Goal: Transaction & Acquisition: Purchase product/service

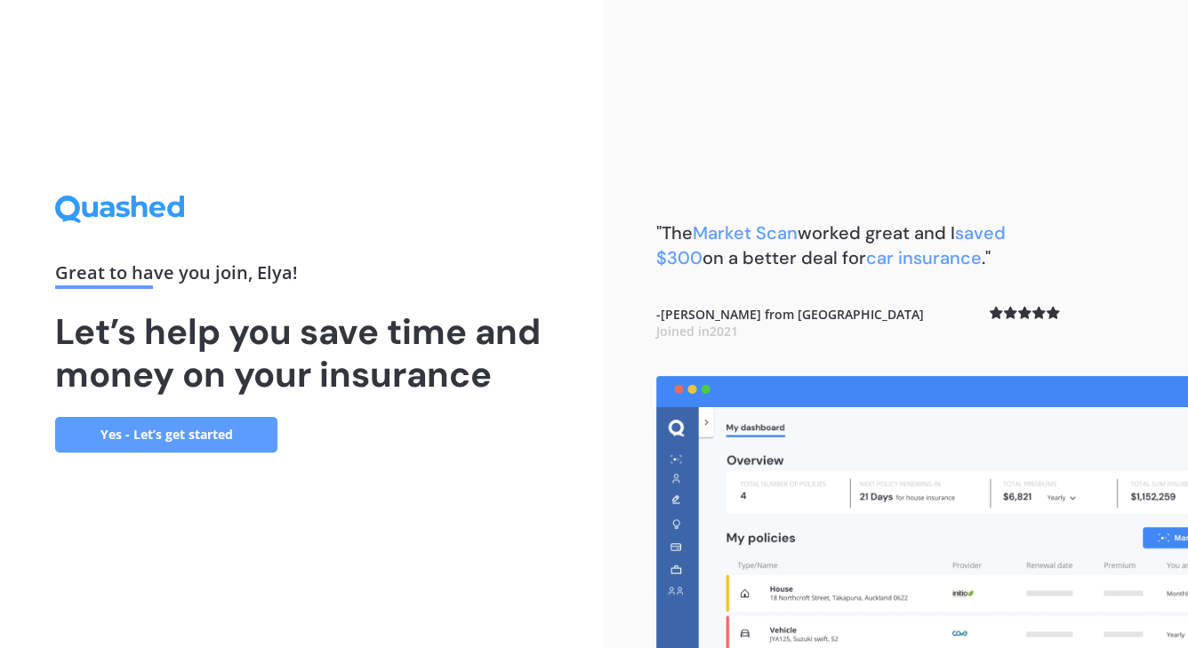
click at [200, 438] on link "Yes - Let’s get started" at bounding box center [166, 435] width 222 height 36
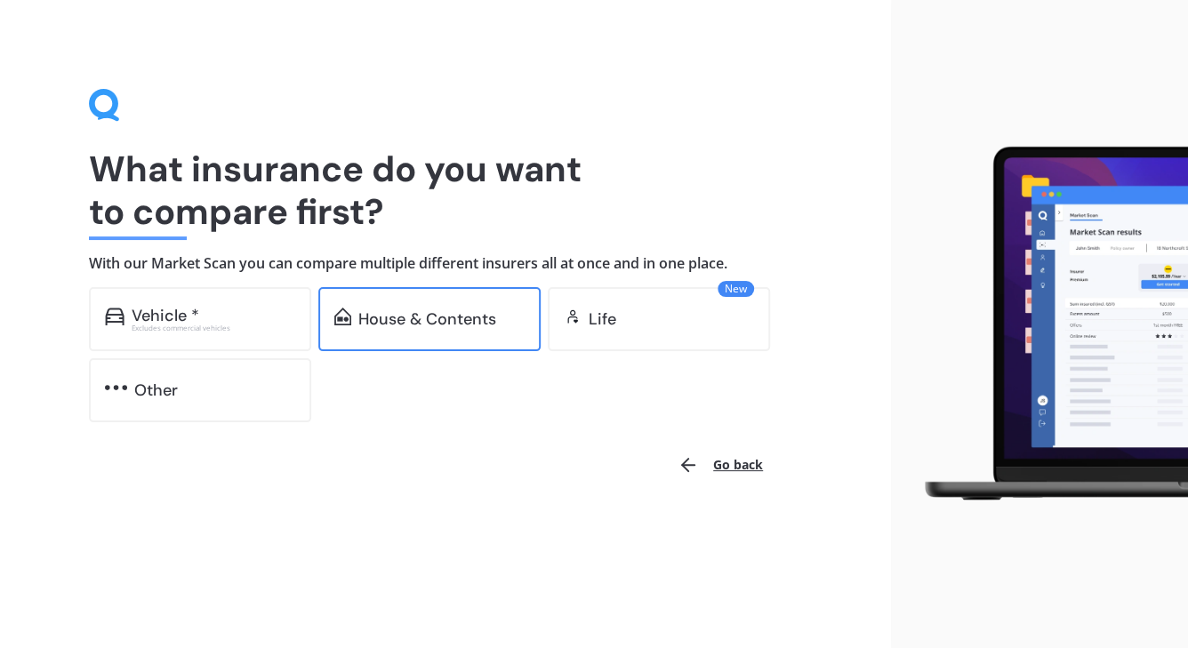
click at [438, 317] on div "House & Contents" at bounding box center [427, 319] width 138 height 18
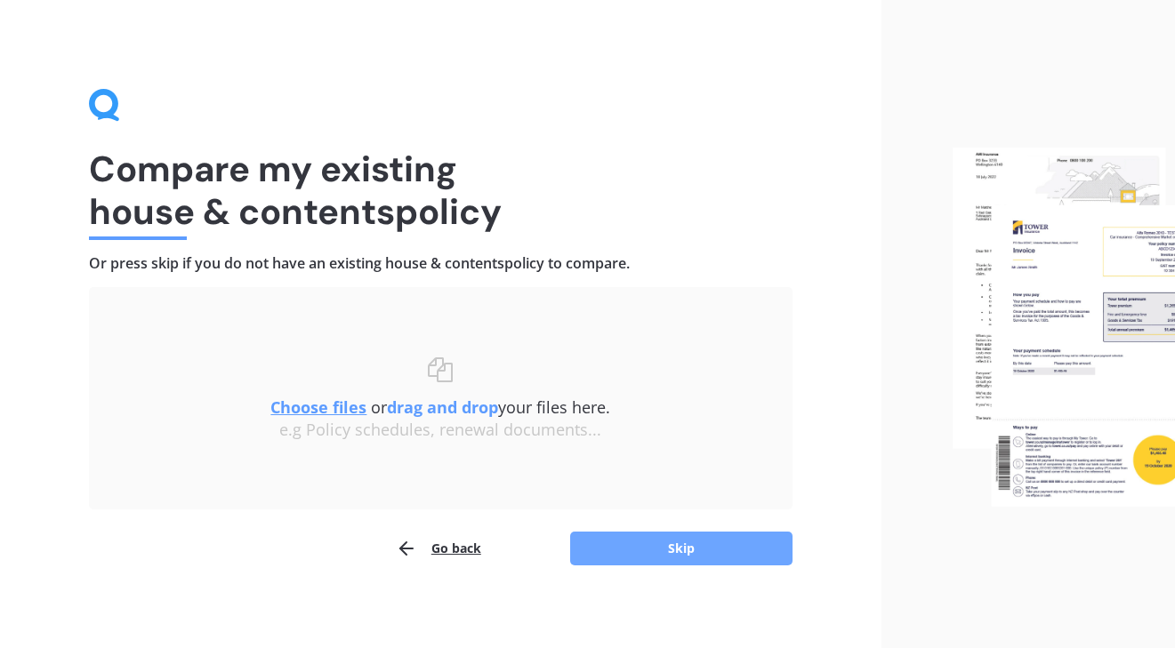
click at [695, 545] on button "Skip" at bounding box center [681, 549] width 222 height 34
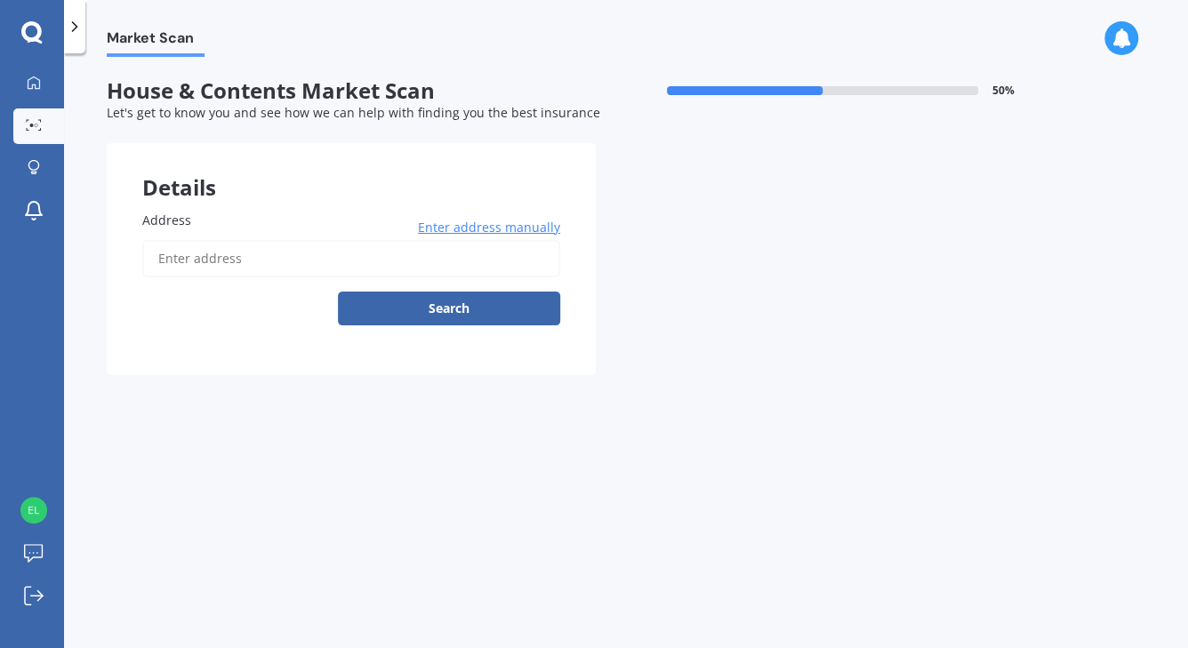
click at [382, 253] on input "Address" at bounding box center [351, 258] width 418 height 37
type input "1"
type input "[STREET_ADDRESS][PERSON_NAME][PERSON_NAME]"
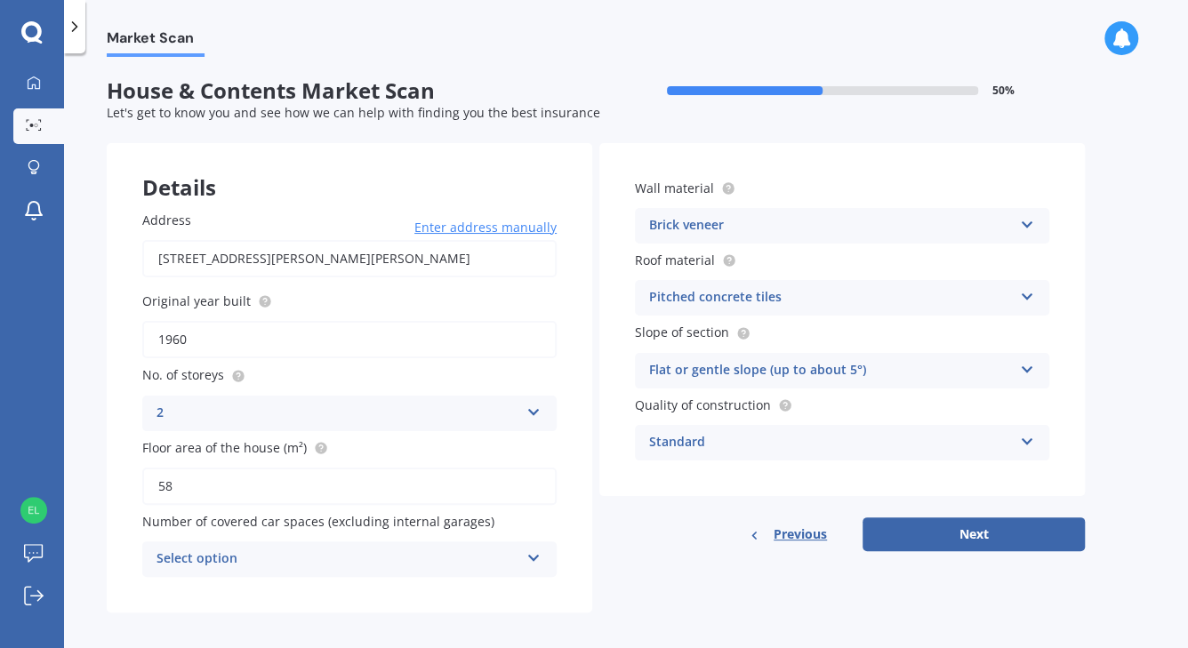
click at [530, 410] on icon at bounding box center [533, 409] width 15 height 12
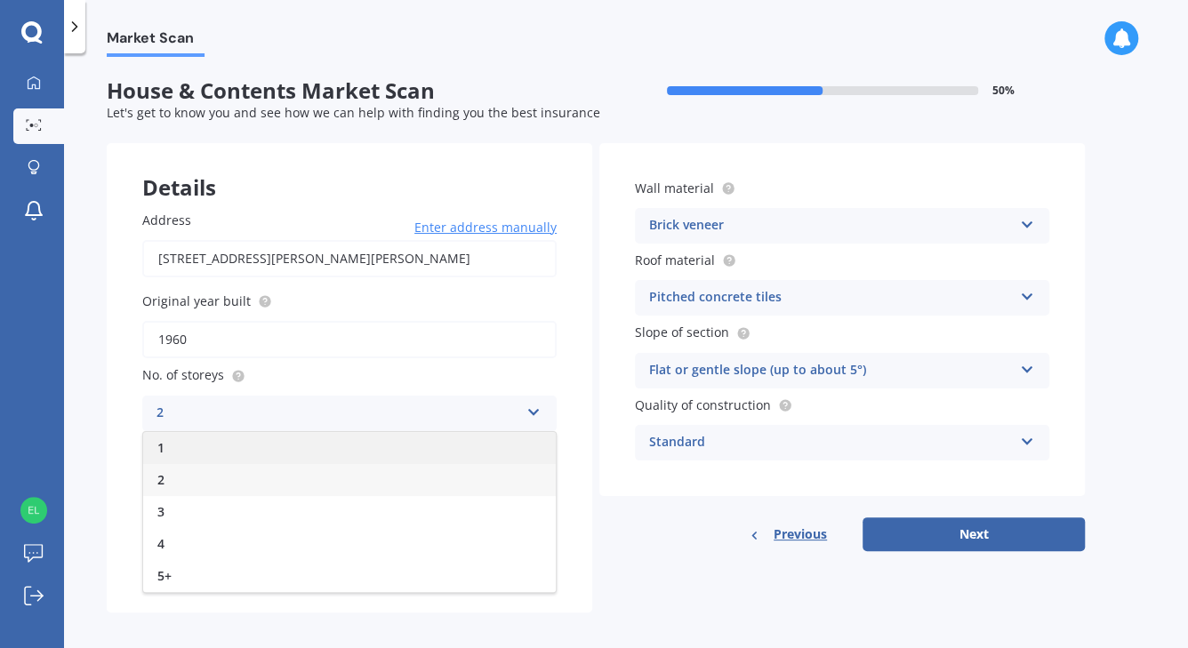
click at [521, 438] on div "1" at bounding box center [349, 448] width 413 height 32
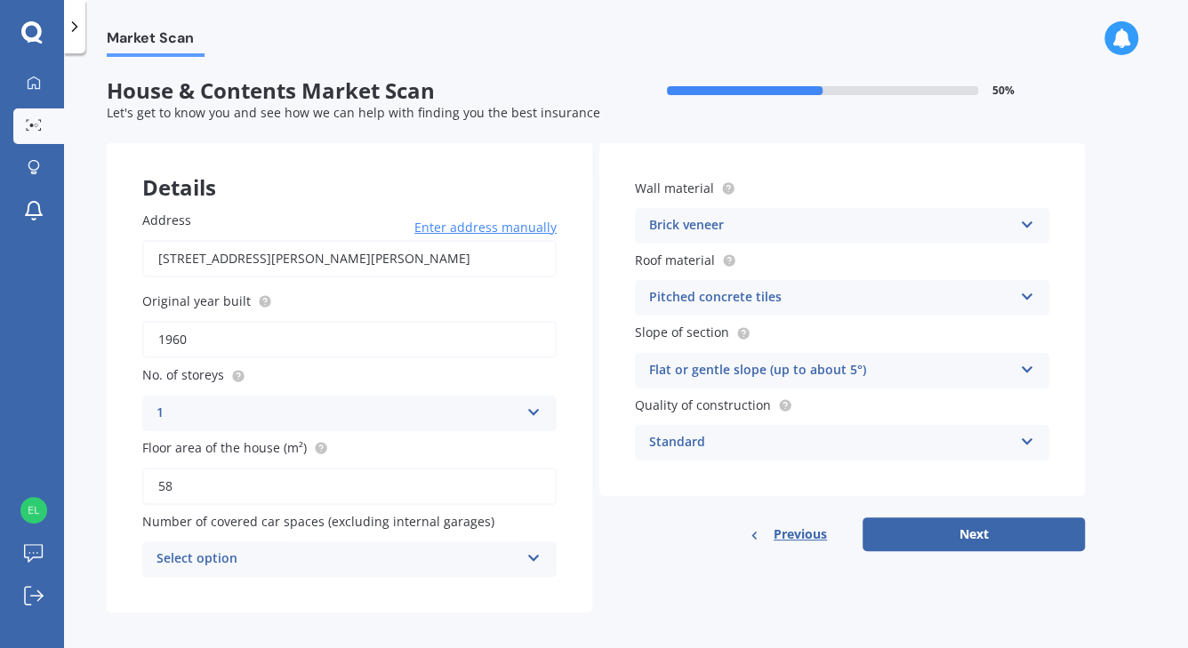
scroll to position [5, 0]
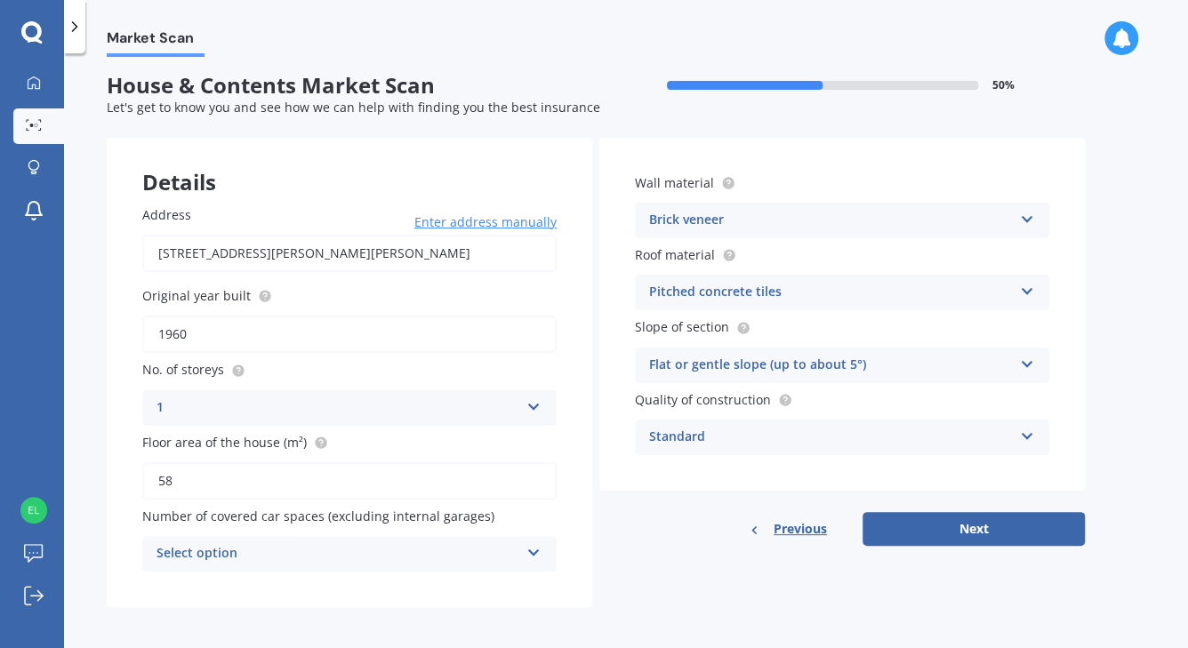
click at [460, 543] on div "Select option" at bounding box center [338, 553] width 363 height 21
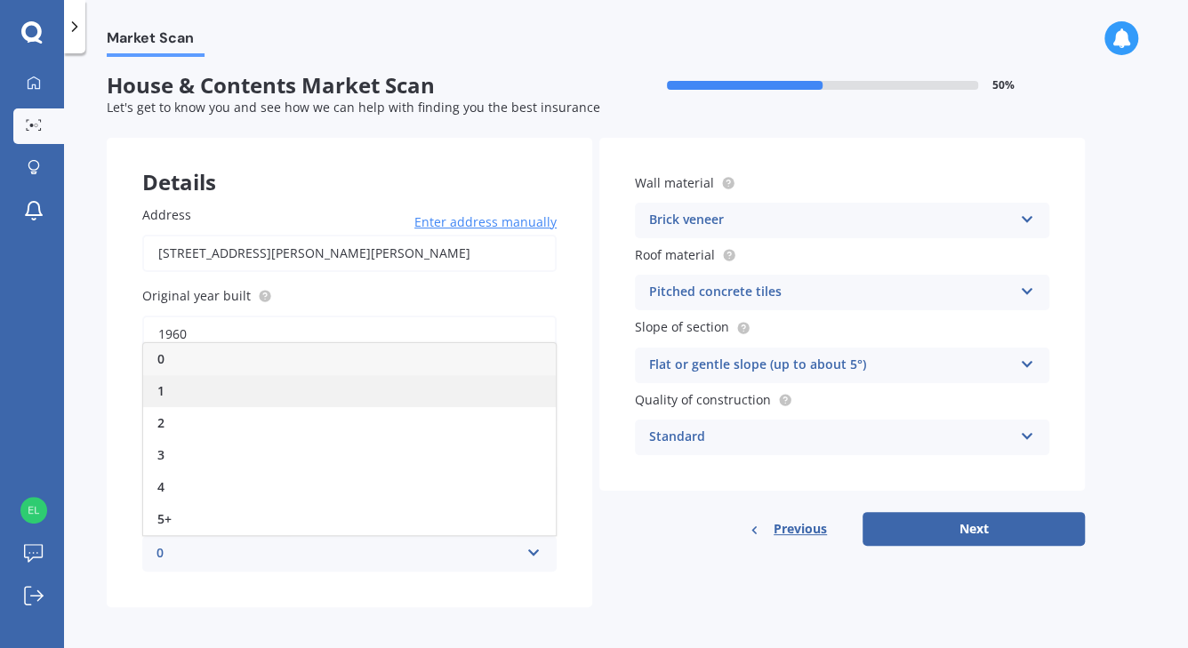
click at [346, 382] on div "1" at bounding box center [349, 391] width 413 height 32
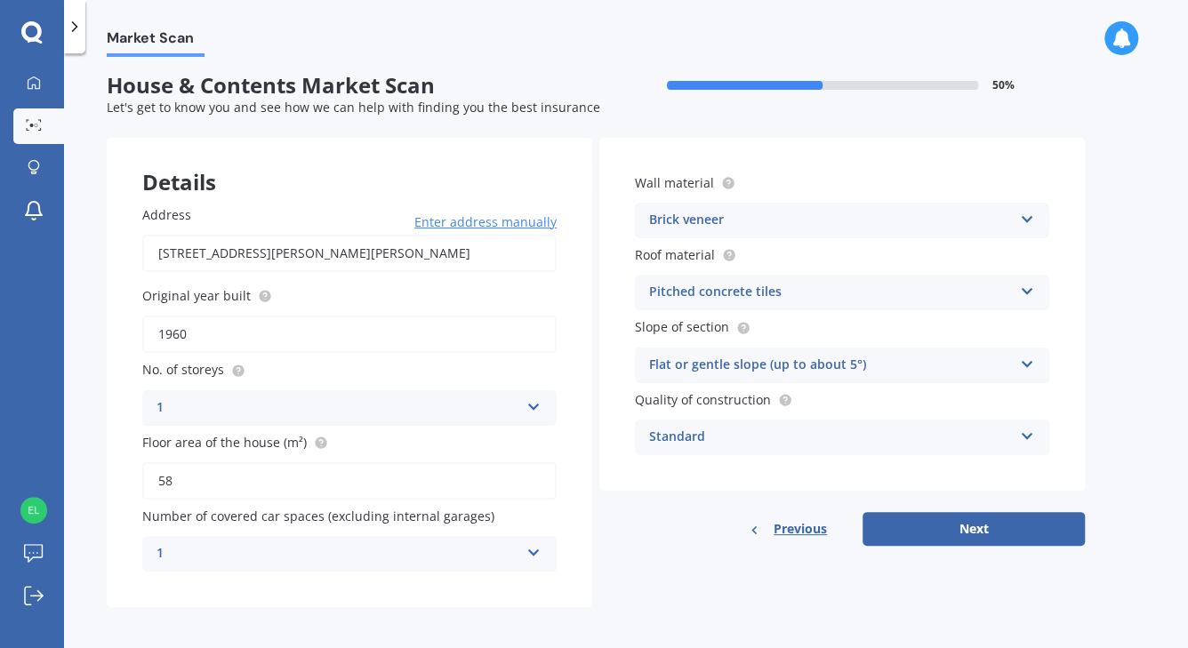
click at [671, 548] on div "Details Address [STREET_ADDRESS][PERSON_NAME][PERSON_NAME] 1022 Enter address m…" at bounding box center [596, 373] width 978 height 470
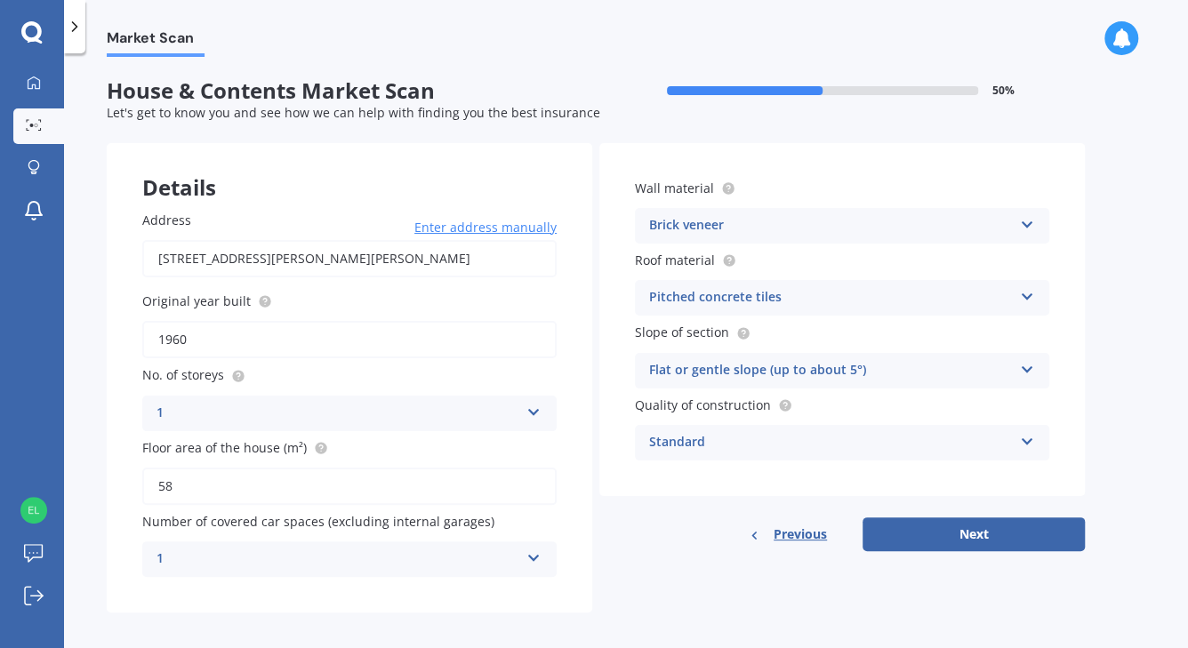
click at [685, 293] on div "Pitched concrete tiles" at bounding box center [830, 297] width 363 height 21
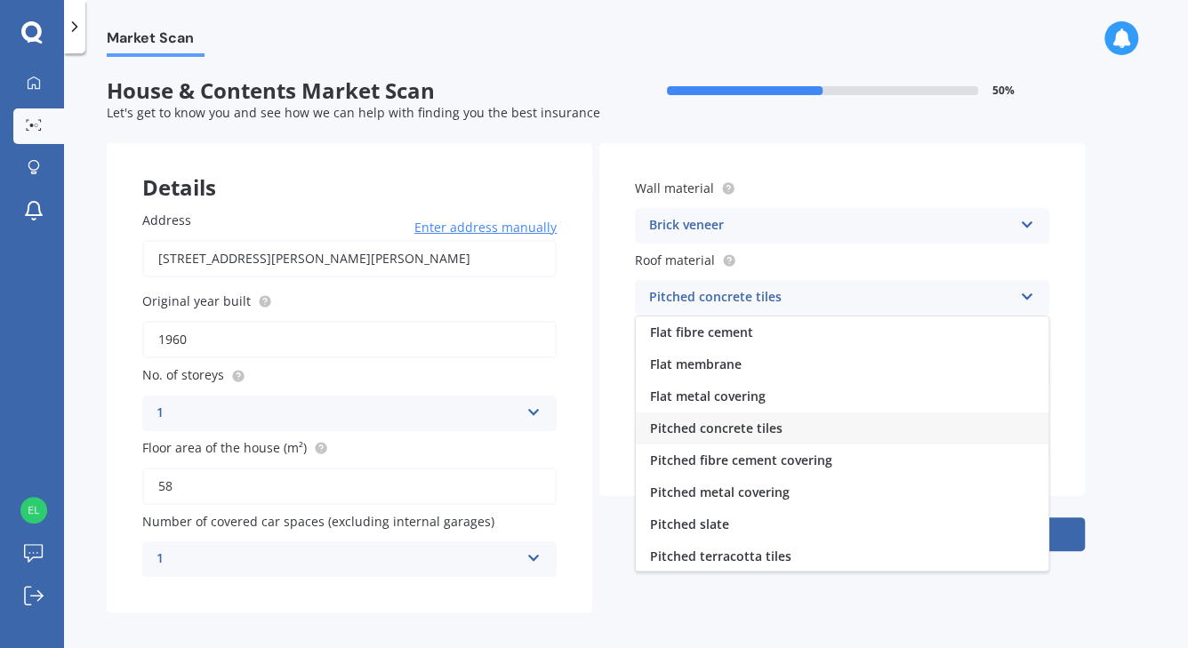
click at [739, 425] on span "Pitched concrete tiles" at bounding box center [716, 428] width 133 height 17
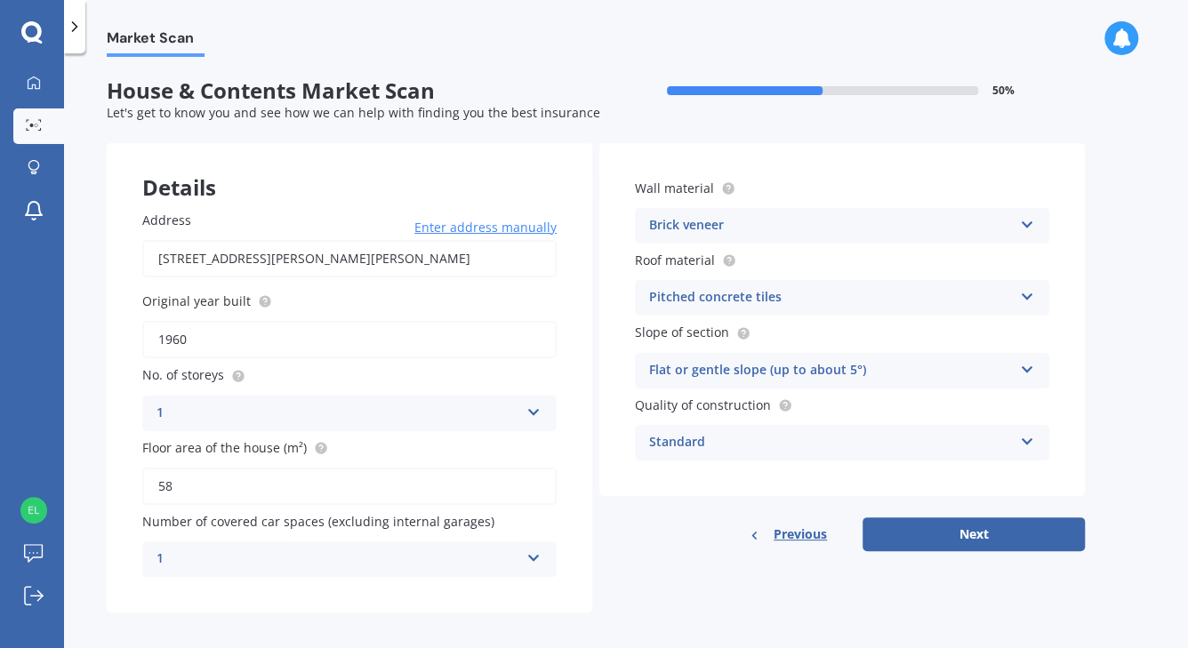
click at [983, 447] on div "Standard" at bounding box center [830, 442] width 363 height 21
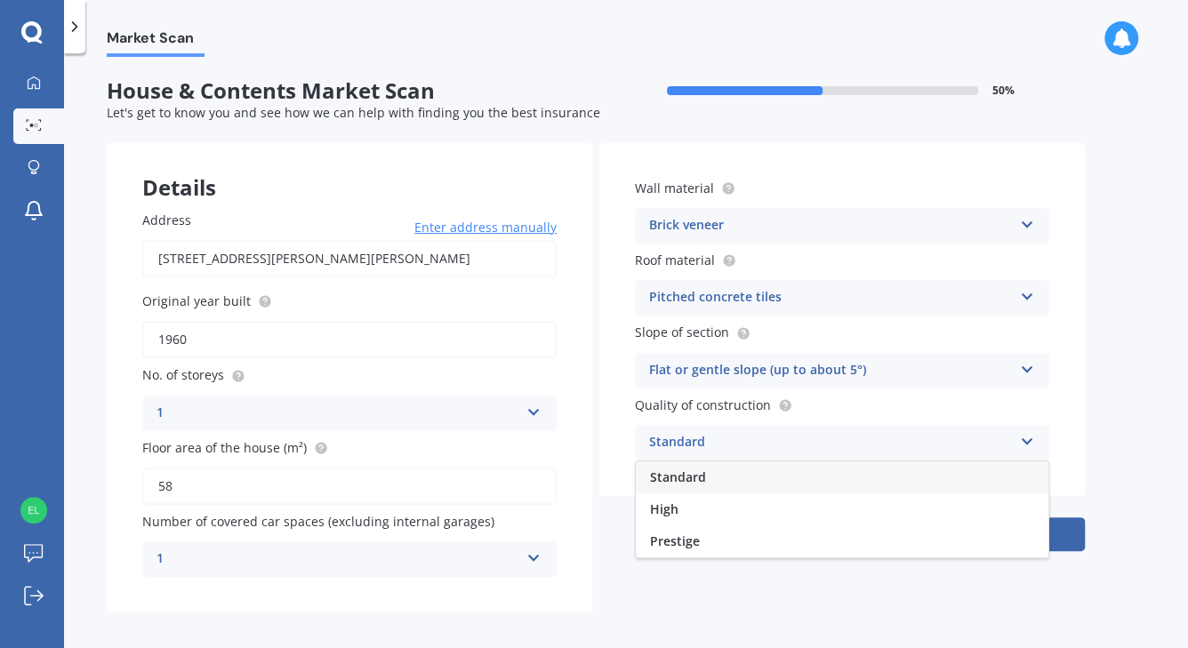
click at [983, 447] on div "Standard" at bounding box center [830, 442] width 363 height 21
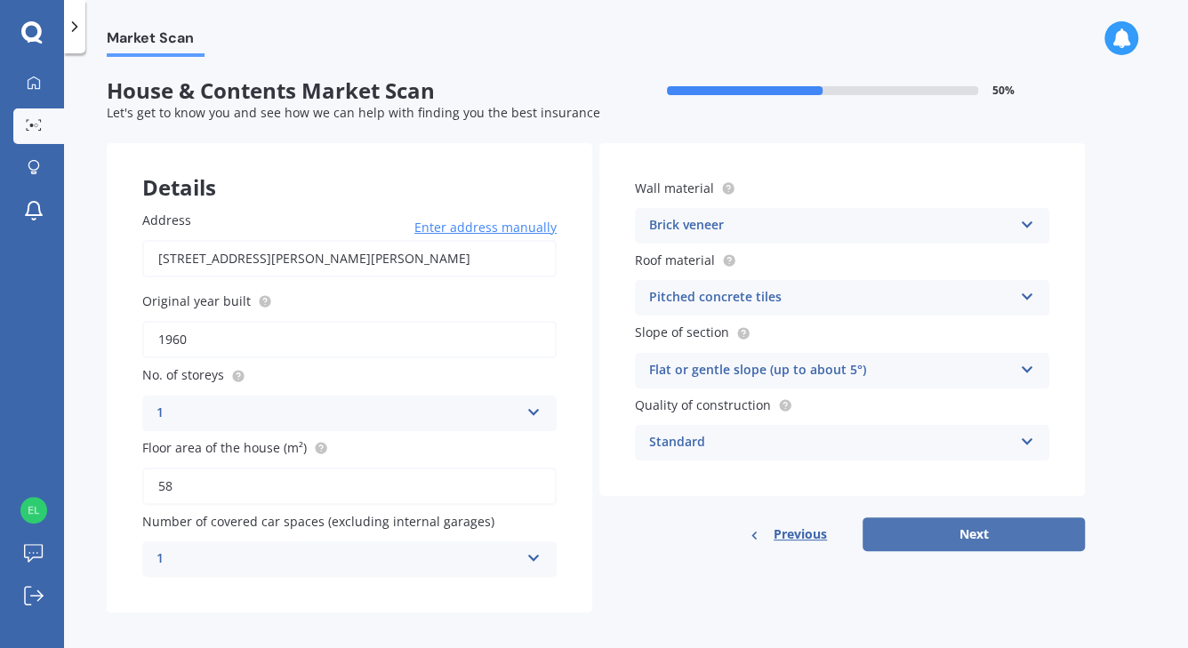
click at [1003, 528] on button "Next" at bounding box center [974, 535] width 222 height 34
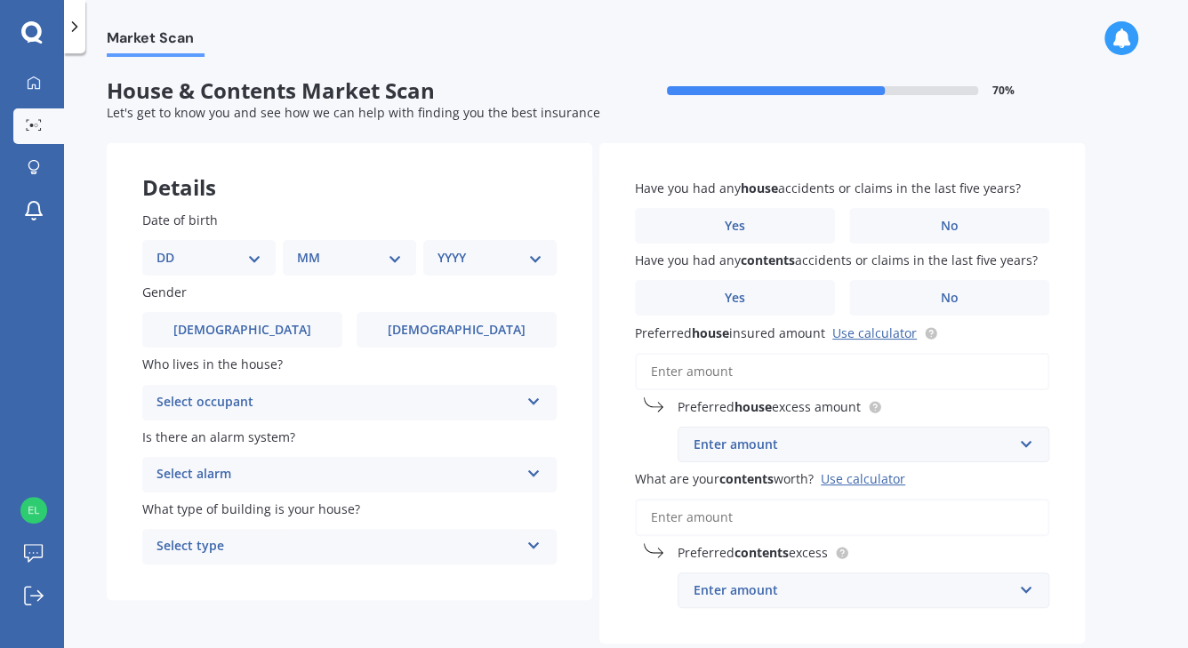
scroll to position [92, 0]
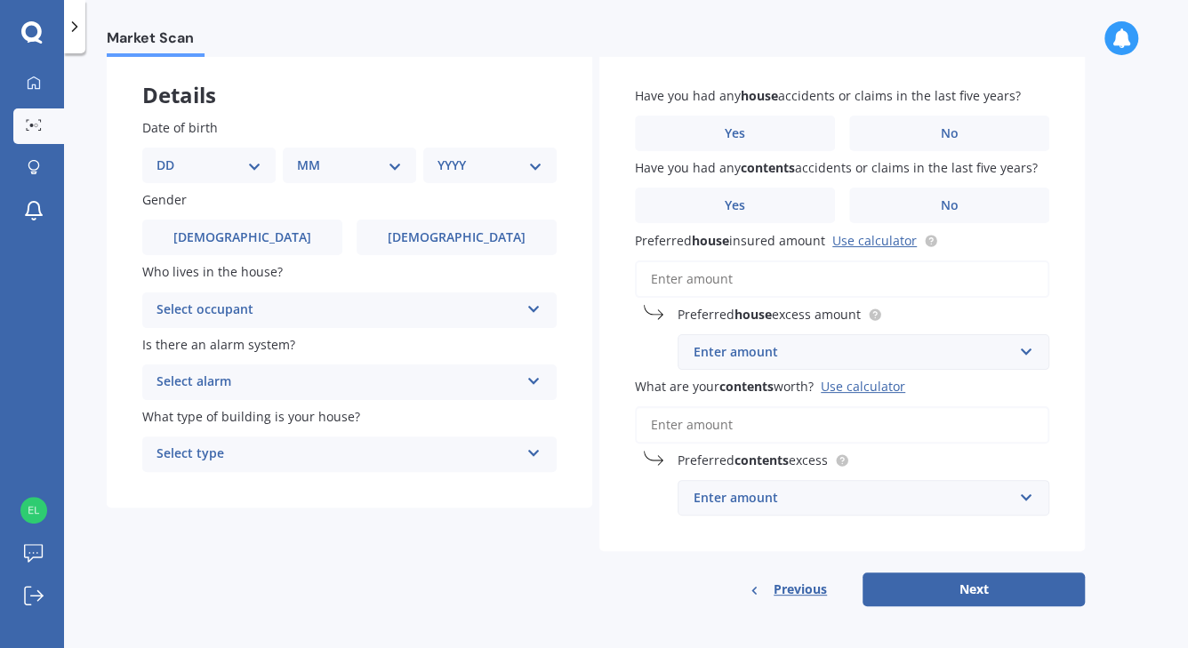
drag, startPoint x: 805, startPoint y: 585, endPoint x: 791, endPoint y: 562, distance: 27.1
click at [805, 585] on span "Previous" at bounding box center [800, 589] width 53 height 27
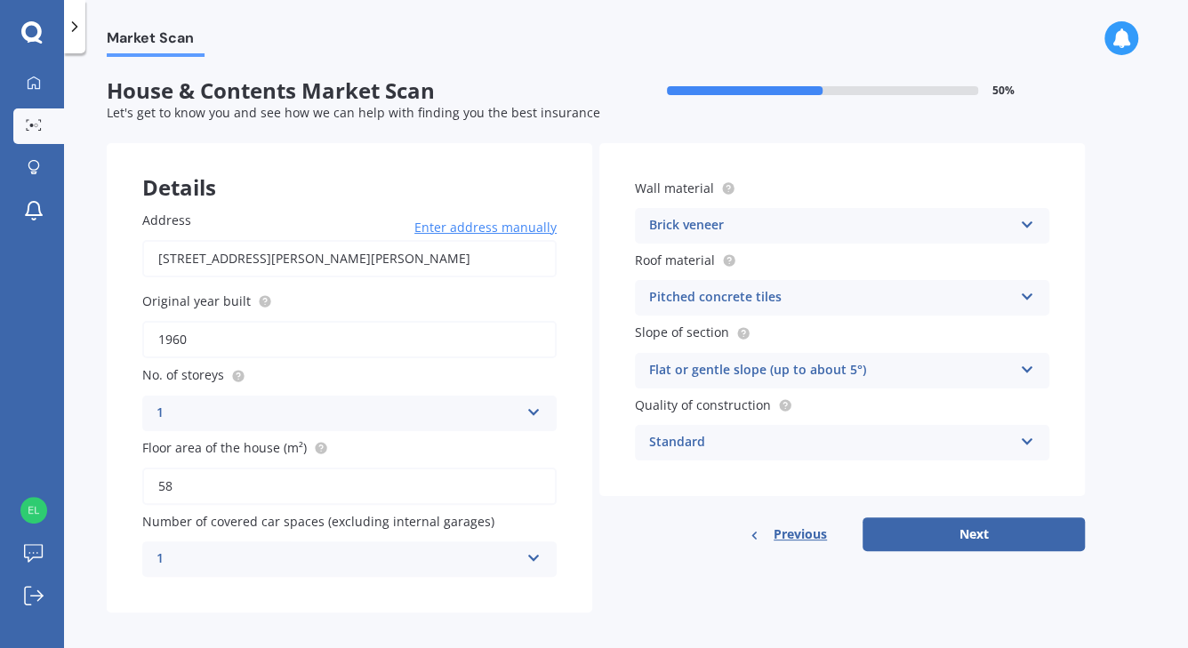
scroll to position [5, 0]
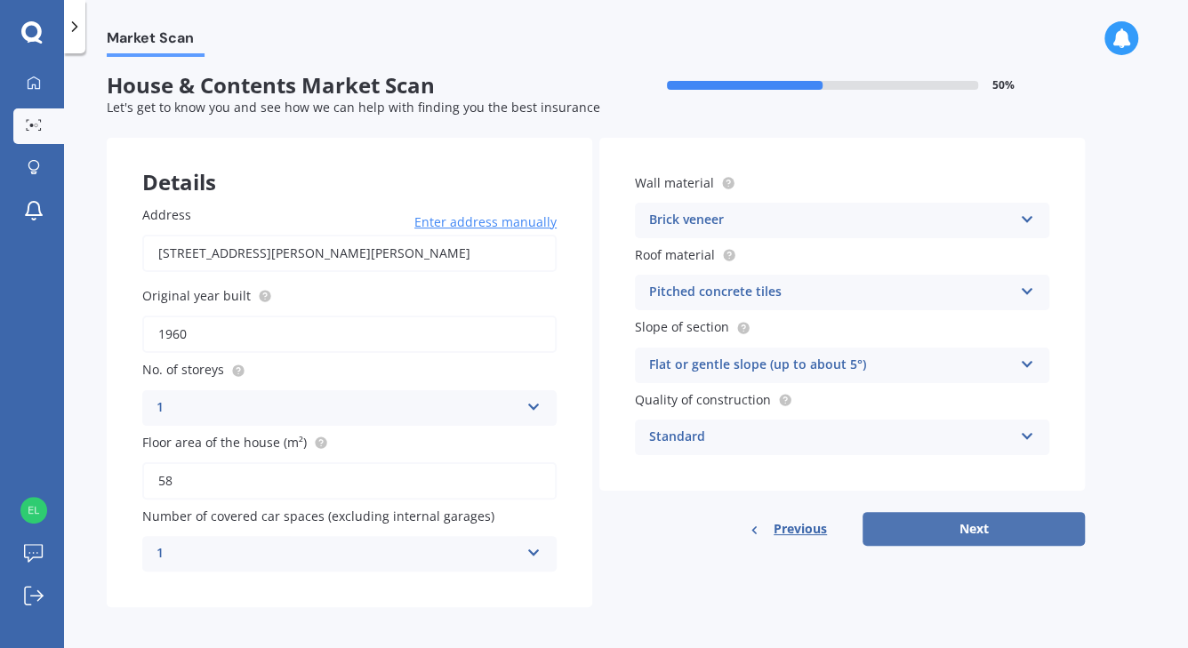
click at [932, 526] on button "Next" at bounding box center [974, 529] width 222 height 34
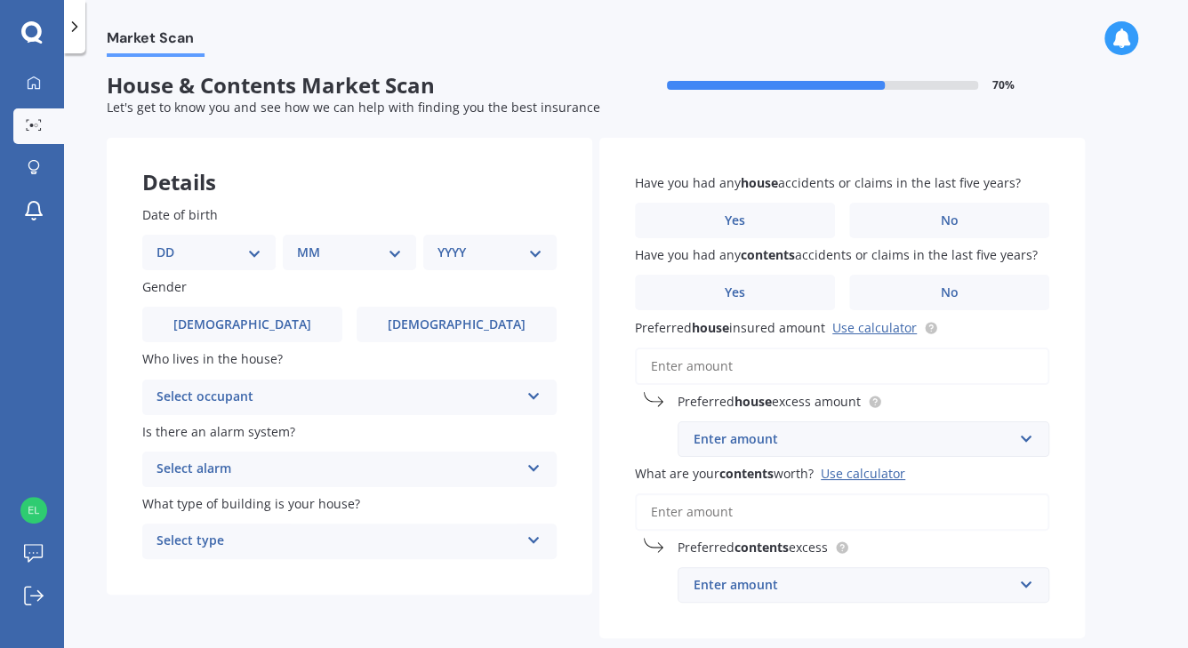
scroll to position [0, 0]
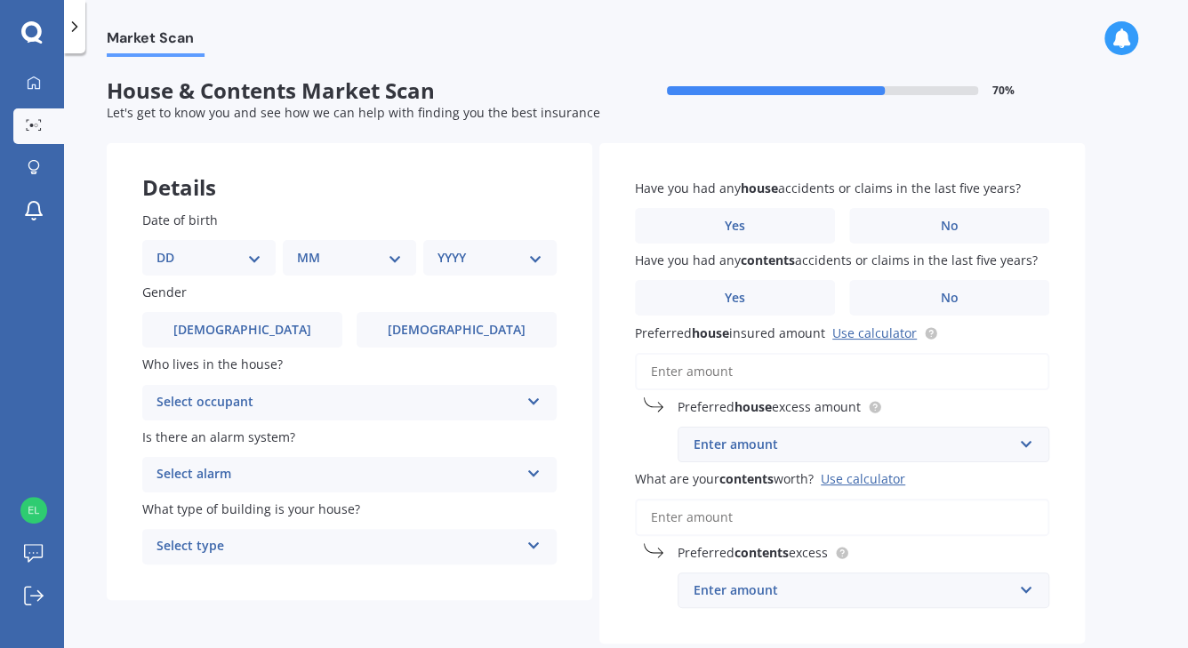
click at [258, 258] on select "DD 01 02 03 04 05 06 07 08 09 10 11 12 13 14 15 16 17 18 19 20 21 22 23 24 25 2…" at bounding box center [209, 258] width 105 height 20
select select "01"
click at [170, 248] on select "DD 01 02 03 04 05 06 07 08 09 10 11 12 13 14 15 16 17 18 19 20 21 22 23 24 25 2…" at bounding box center [209, 258] width 105 height 20
click at [389, 261] on select "MM 01 02 03 04 05 06 07 08 09 10 11 12" at bounding box center [353, 258] width 98 height 20
select select "01"
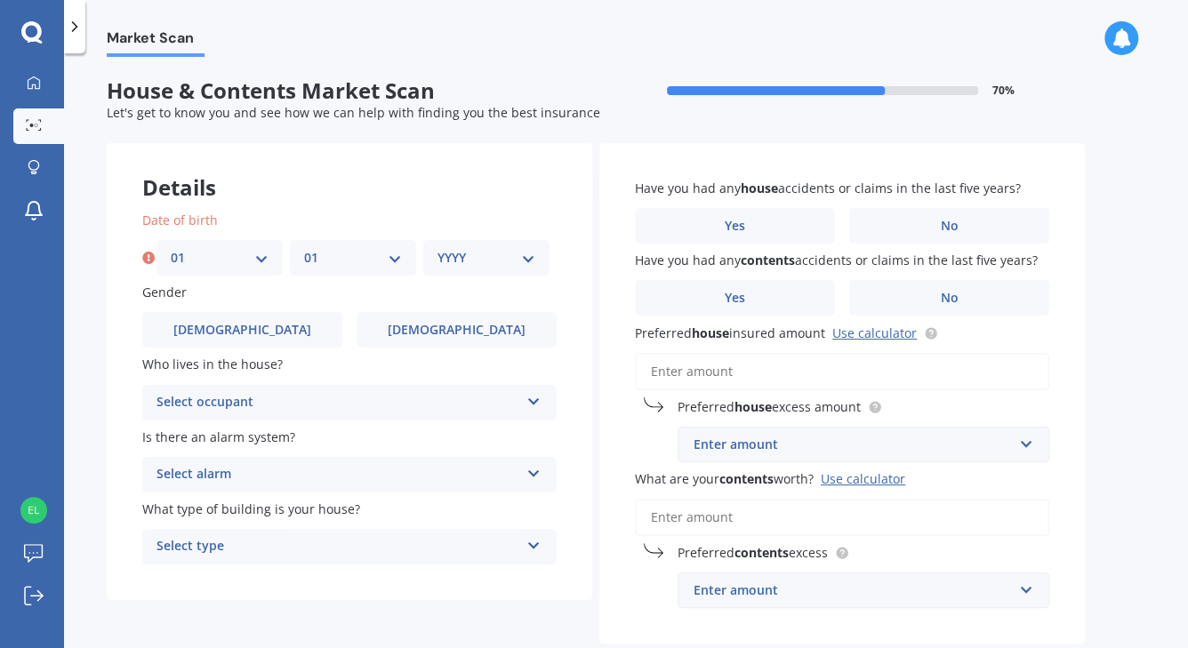
click at [304, 248] on select "MM 01 02 03 04 05 06 07 08 09 10 11 12" at bounding box center [353, 258] width 98 height 20
click at [511, 264] on select "YYYY 2009 2008 2007 2006 2005 2004 2003 2002 2001 2000 1999 1998 1997 1996 1995…" at bounding box center [487, 258] width 98 height 20
select select "1976"
click at [438, 248] on select "YYYY 2009 2008 2007 2006 2005 2004 2003 2002 2001 2000 1999 1998 1997 1996 1995…" at bounding box center [487, 258] width 98 height 20
click at [455, 334] on span "[DEMOGRAPHIC_DATA]" at bounding box center [456, 330] width 141 height 15
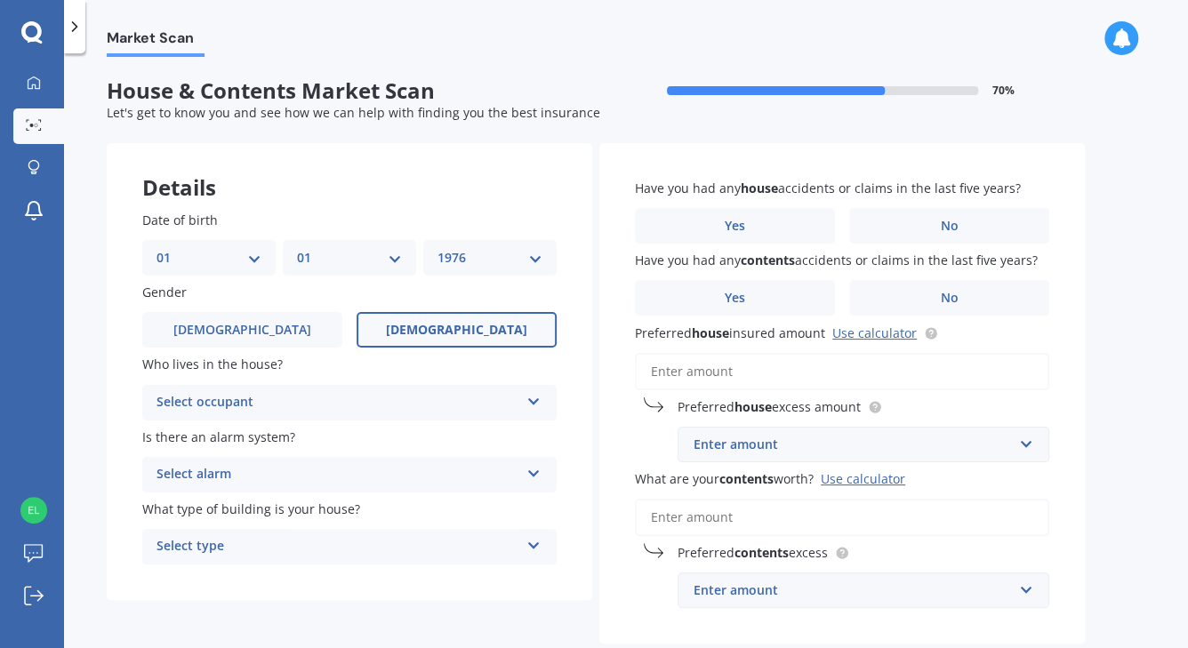
click at [0, 0] on input "[DEMOGRAPHIC_DATA]" at bounding box center [0, 0] width 0 height 0
click at [413, 401] on div "Select occupant" at bounding box center [338, 402] width 363 height 21
click at [290, 430] on div "Owner" at bounding box center [349, 438] width 413 height 32
click at [394, 478] on div "Select alarm" at bounding box center [338, 474] width 363 height 21
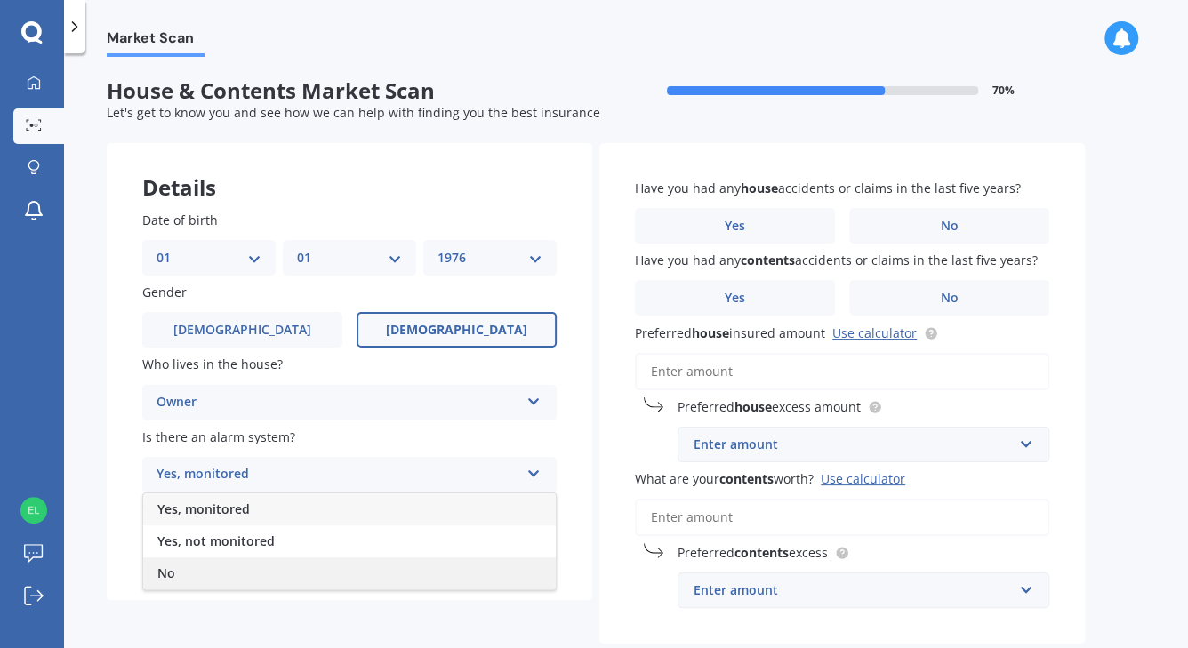
click at [390, 567] on div "No" at bounding box center [349, 574] width 413 height 32
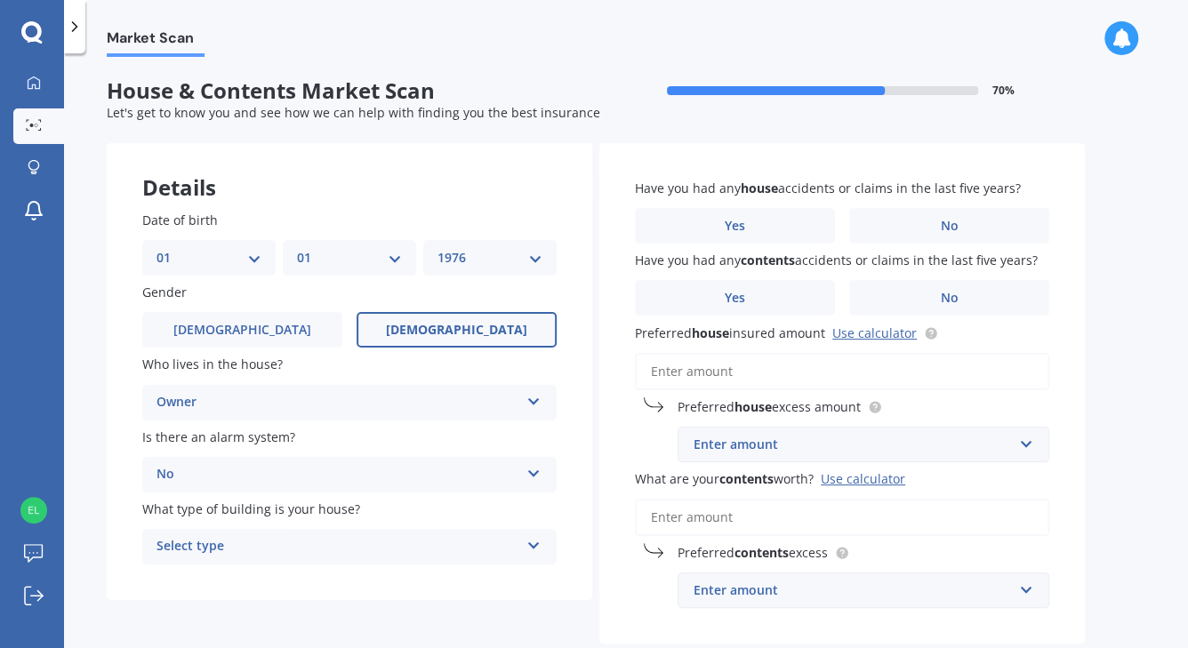
click at [399, 540] on div "Select type" at bounding box center [338, 546] width 363 height 21
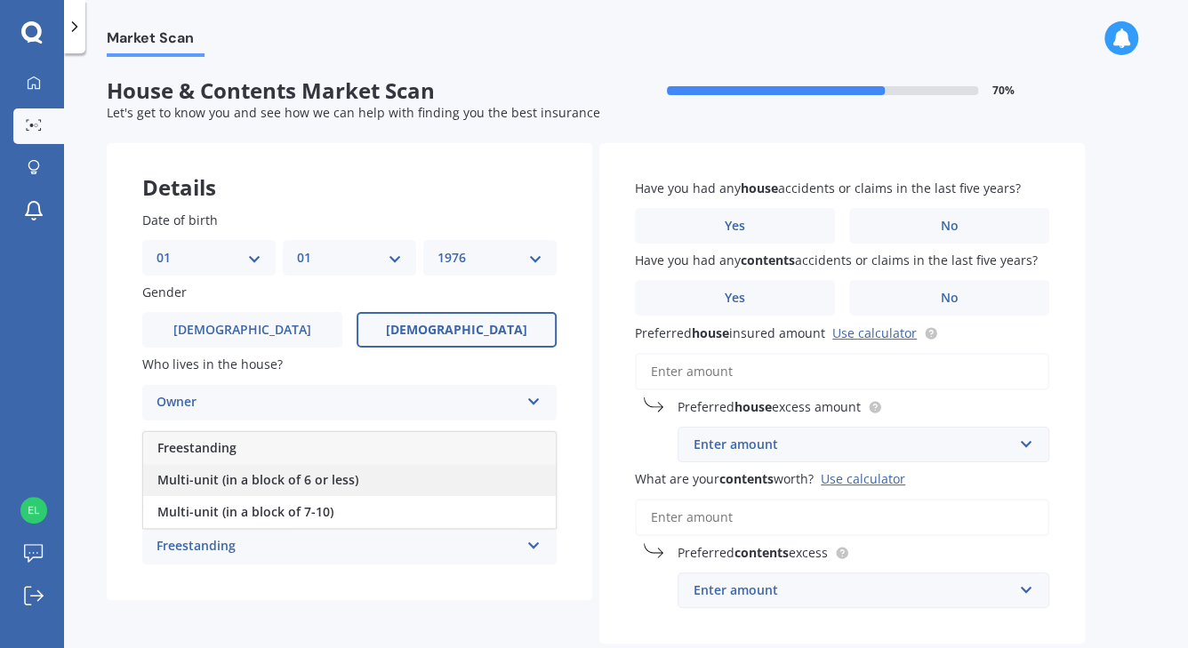
click at [359, 482] on div "Multi-unit (in a block of 6 or less)" at bounding box center [349, 480] width 413 height 32
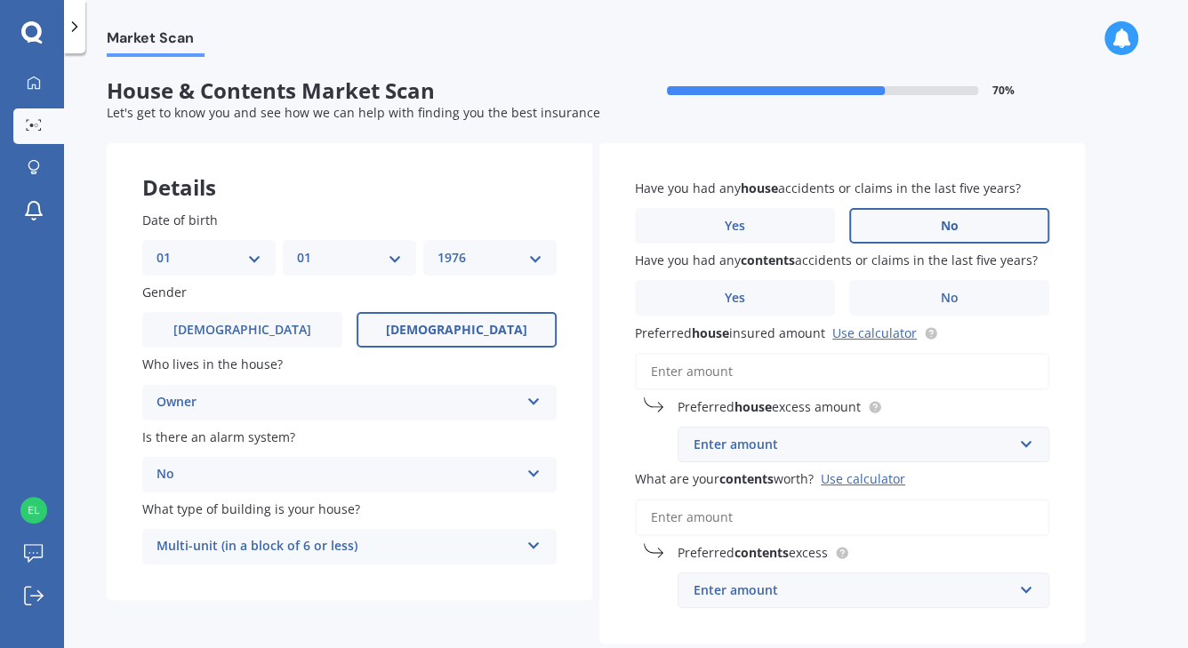
click at [943, 226] on span "No" at bounding box center [950, 226] width 18 height 15
click at [0, 0] on input "No" at bounding box center [0, 0] width 0 height 0
click at [902, 298] on label "No" at bounding box center [949, 298] width 200 height 36
click at [0, 0] on input "No" at bounding box center [0, 0] width 0 height 0
click at [858, 335] on link "Use calculator" at bounding box center [874, 333] width 84 height 17
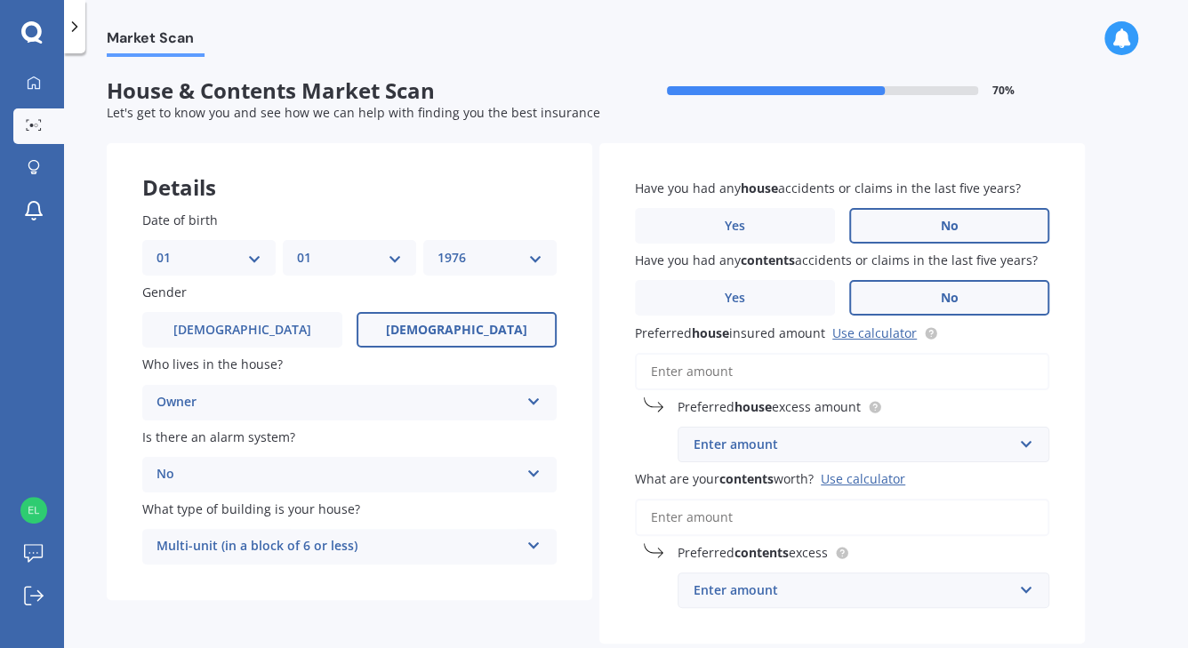
click at [727, 369] on input "Preferred house insured amount Use calculator" at bounding box center [842, 371] width 414 height 37
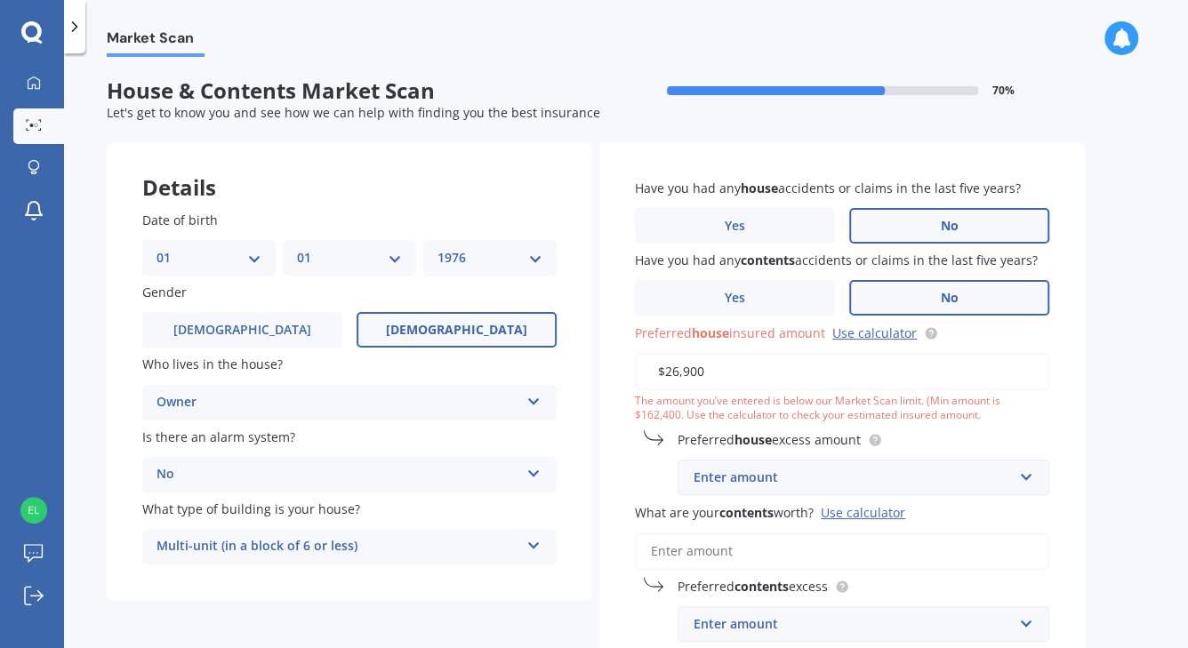
type input "$269,000"
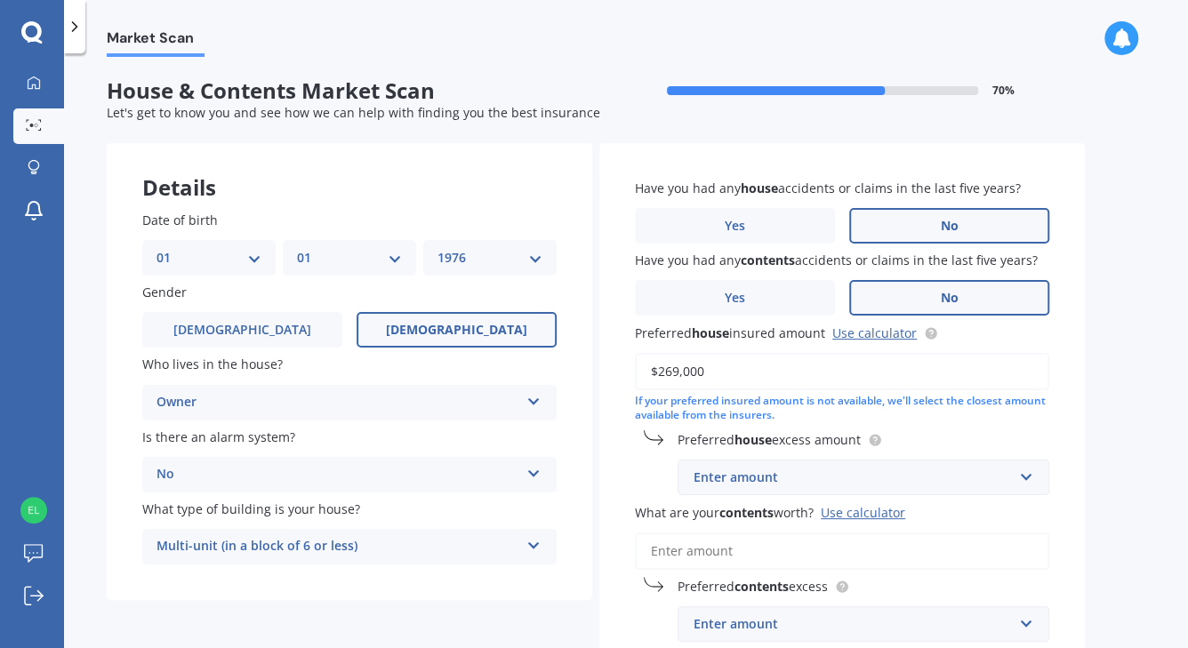
drag, startPoint x: 741, startPoint y: 372, endPoint x: 640, endPoint y: 366, distance: 100.6
click at [640, 366] on input "$269,000" at bounding box center [842, 371] width 414 height 37
click at [935, 479] on div "Enter amount" at bounding box center [853, 478] width 318 height 20
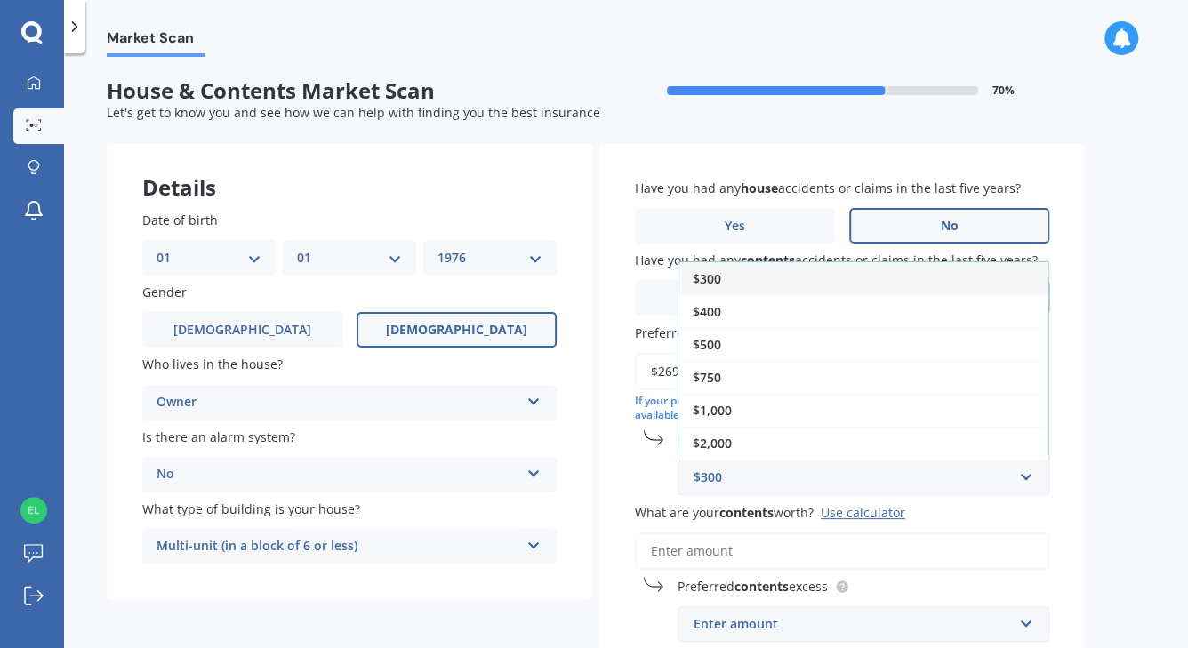
click at [1119, 415] on div "Market Scan House & Contents Market Scan 70 % Let's get to know you and see how…" at bounding box center [626, 354] width 1124 height 595
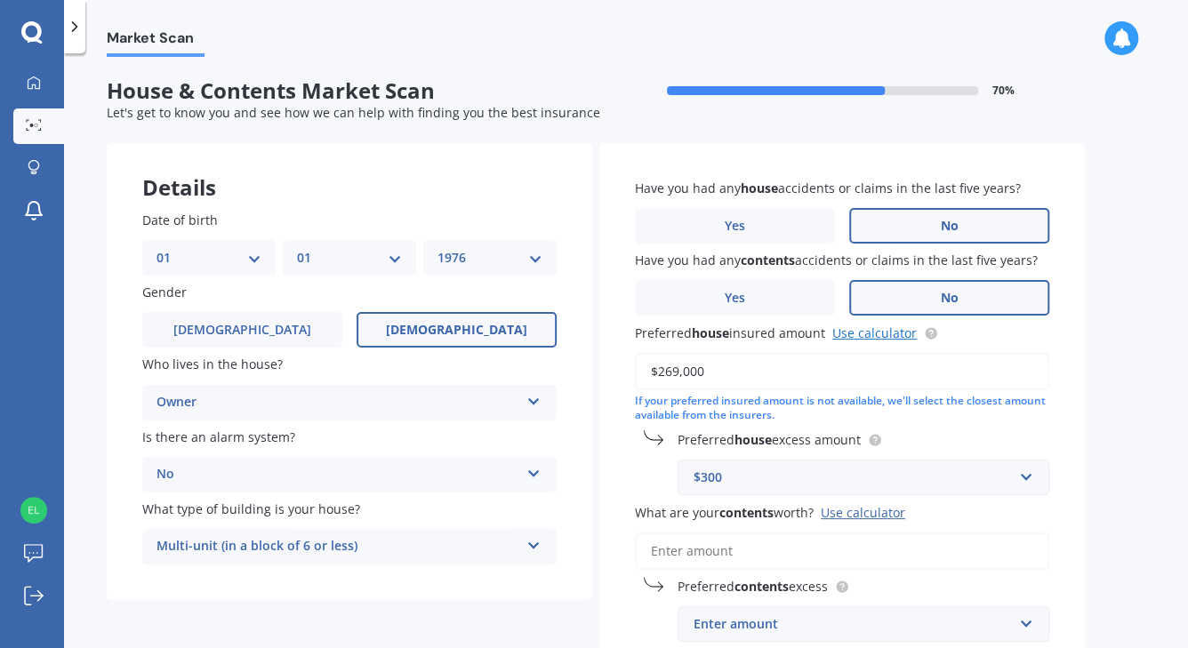
click at [873, 331] on link "Use calculator" at bounding box center [874, 333] width 84 height 17
drag, startPoint x: 666, startPoint y: 366, endPoint x: 678, endPoint y: 369, distance: 11.9
click at [678, 369] on input "$269,000" at bounding box center [842, 371] width 414 height 37
type input "$250,000"
click at [933, 410] on div "If your preferred insured amount is not available, we'll select the closest amo…" at bounding box center [842, 409] width 414 height 30
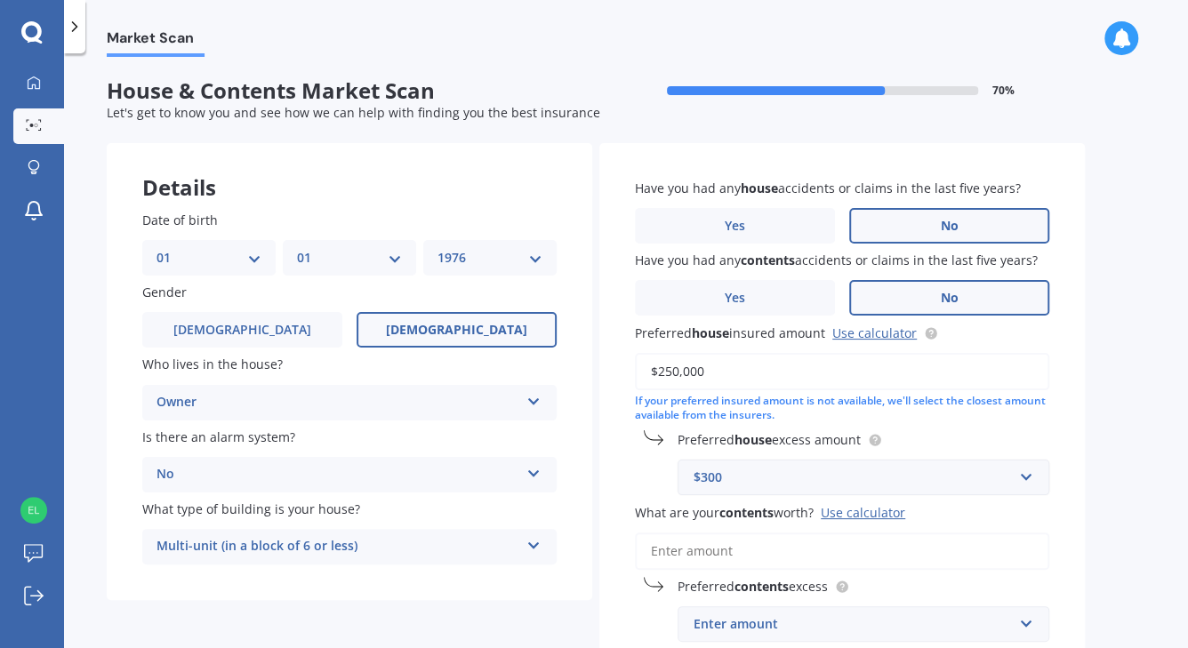
click at [941, 478] on div "$300" at bounding box center [853, 478] width 318 height 20
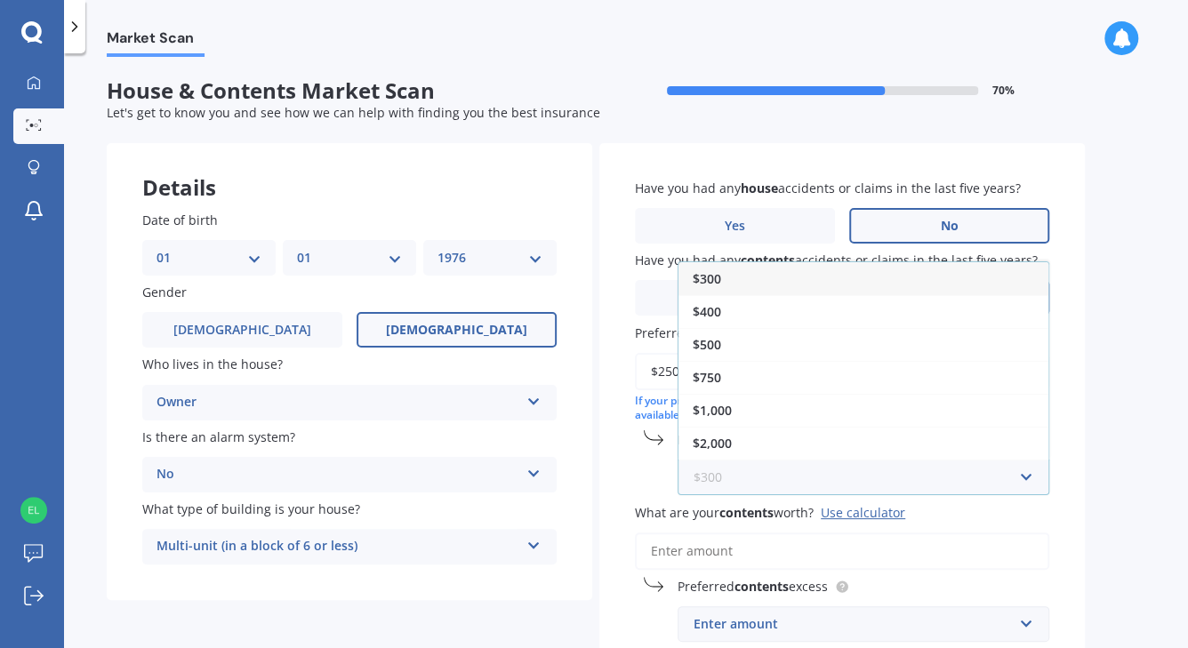
click at [941, 478] on input "text" at bounding box center [857, 478] width 356 height 34
click at [1090, 456] on div "Market Scan House & Contents Market Scan 70 % Let's get to know you and see how…" at bounding box center [626, 354] width 1124 height 595
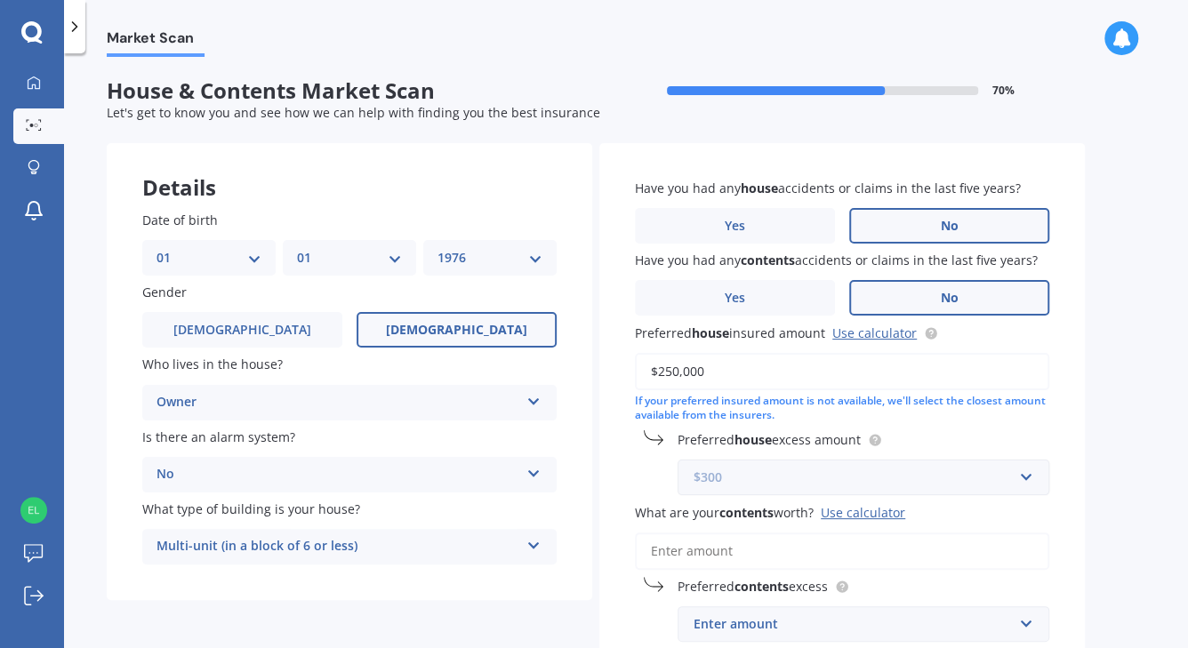
click at [1026, 476] on input "text" at bounding box center [857, 478] width 356 height 34
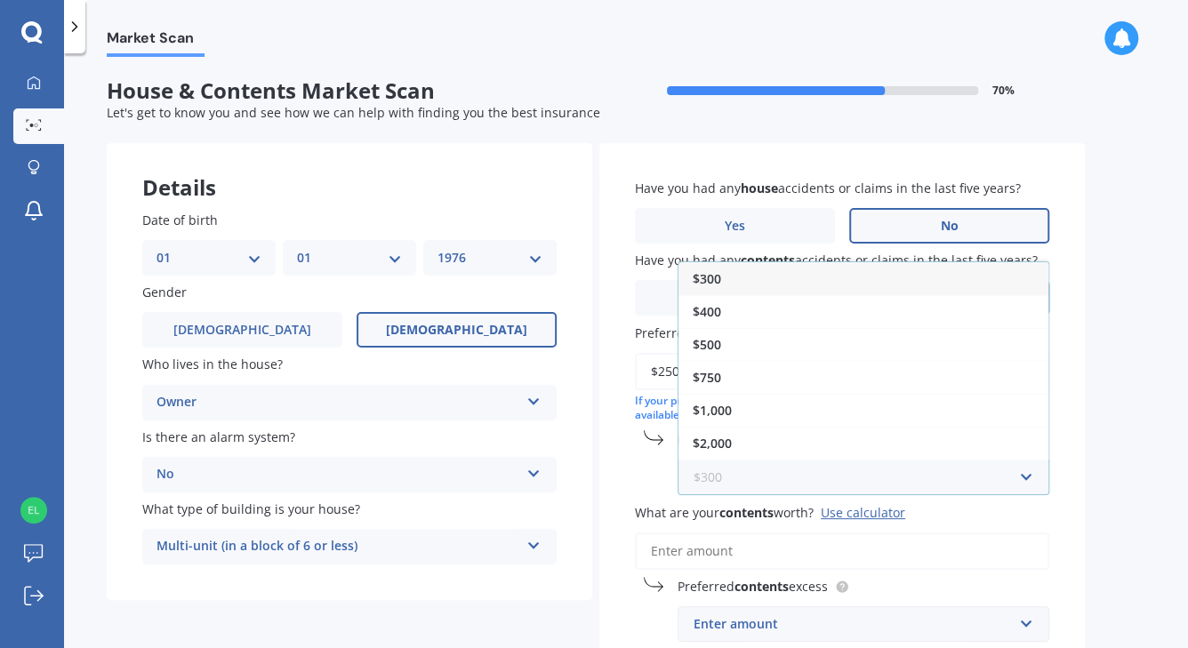
click at [1026, 476] on input "text" at bounding box center [857, 478] width 356 height 34
click at [1097, 438] on div "Market Scan House & Contents Market Scan 70 % Let's get to know you and see how…" at bounding box center [626, 354] width 1124 height 595
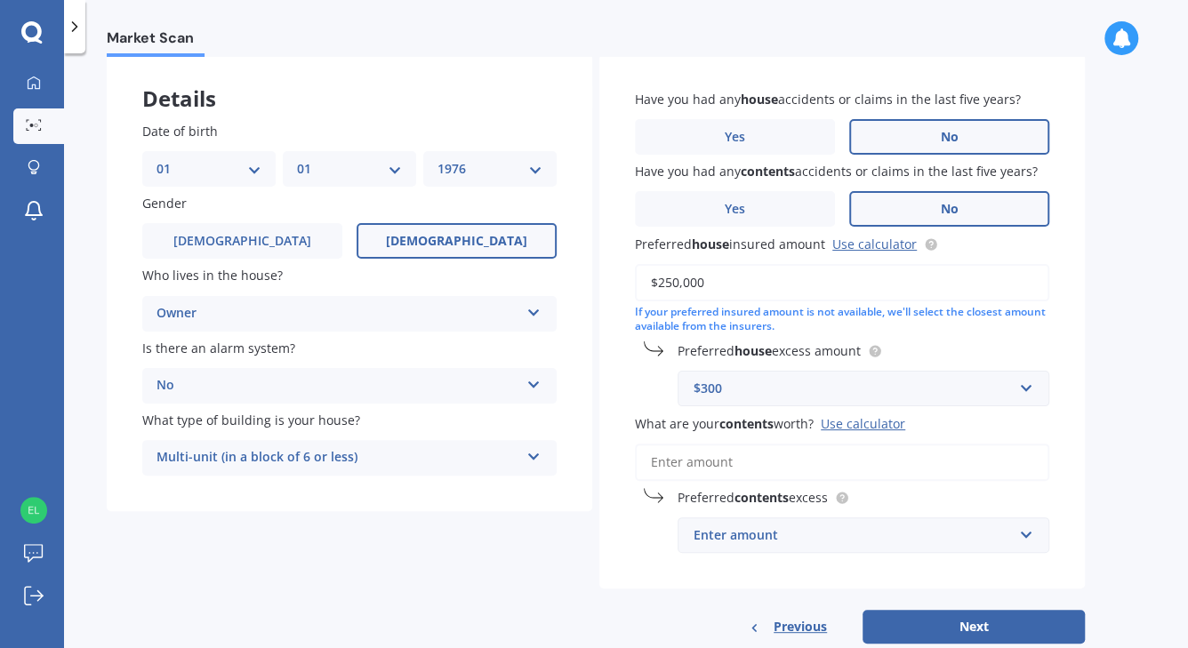
scroll to position [126, 0]
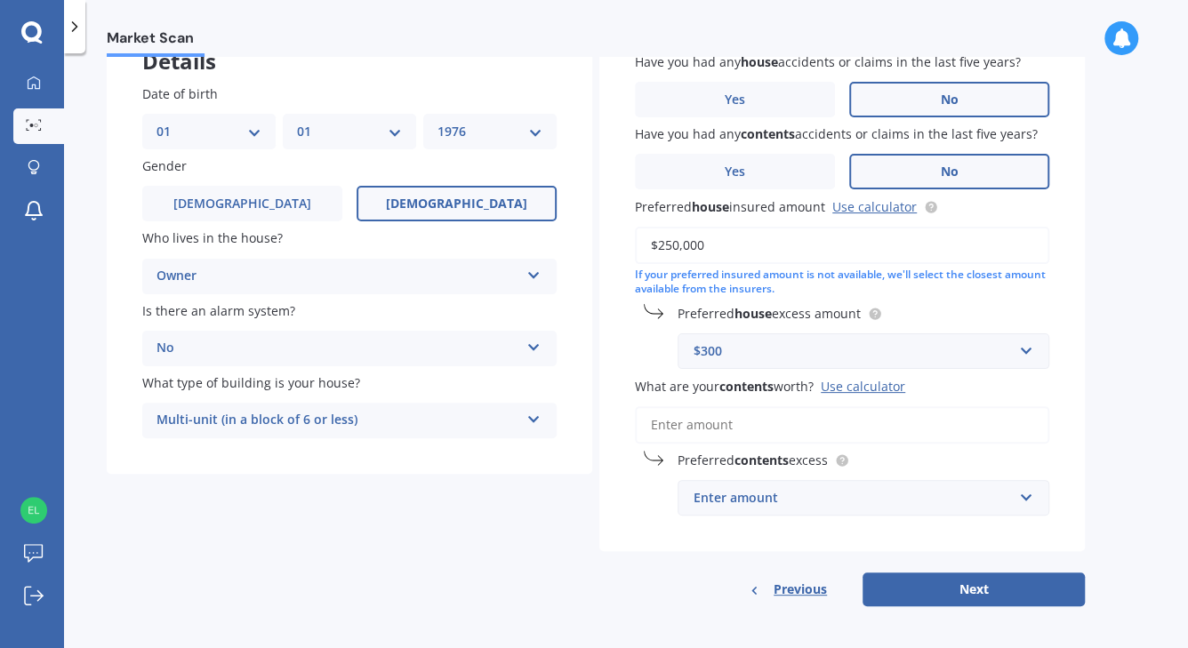
click at [884, 388] on div "Use calculator" at bounding box center [863, 386] width 84 height 17
click at [884, 406] on input "What are your contents worth? Use calculator" at bounding box center [842, 424] width 414 height 37
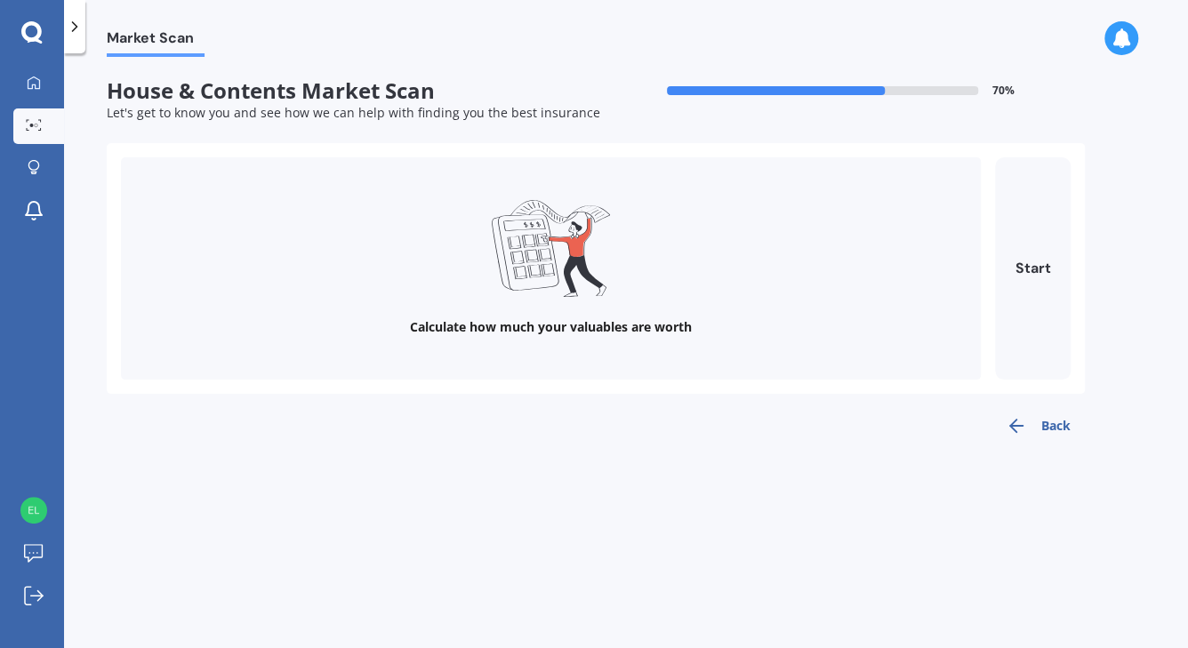
scroll to position [0, 0]
click at [1033, 273] on button "Start" at bounding box center [1033, 268] width 76 height 222
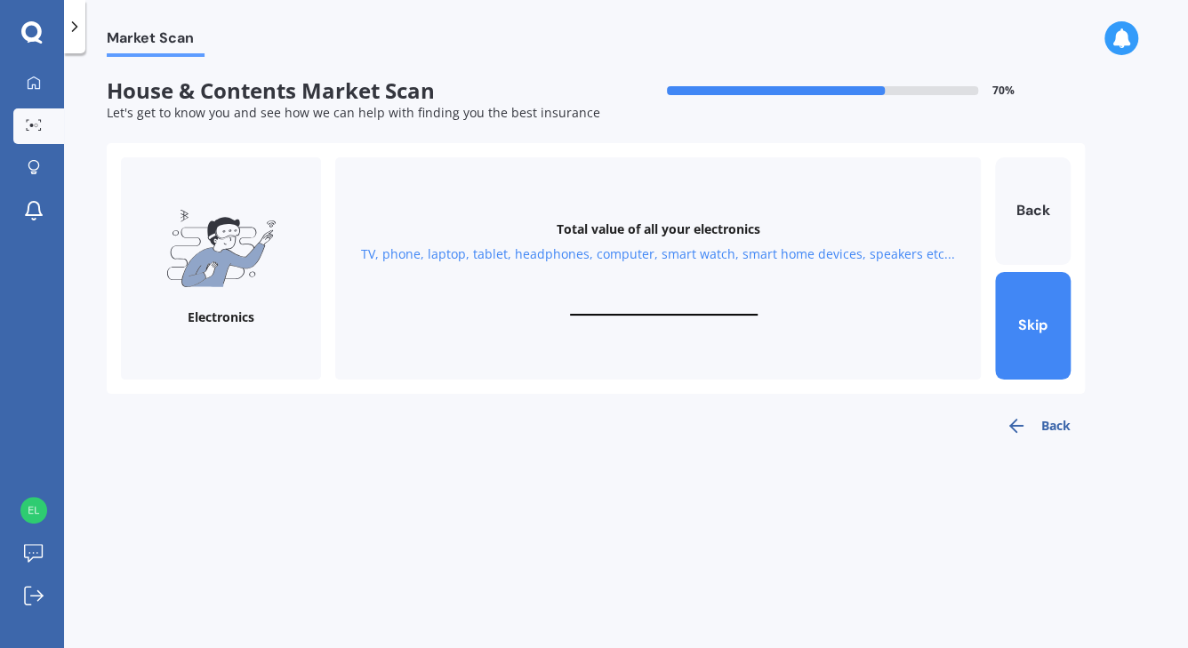
click at [647, 303] on input "text" at bounding box center [664, 307] width 188 height 17
click at [701, 298] on div "Total value of all your electronics TV, phone, laptop, tablet, headphones, comp…" at bounding box center [658, 268] width 646 height 222
drag, startPoint x: 677, startPoint y: 303, endPoint x: 580, endPoint y: 308, distance: 97.0
click at [580, 308] on input "text" at bounding box center [664, 307] width 188 height 17
click at [672, 305] on input "text" at bounding box center [664, 307] width 188 height 17
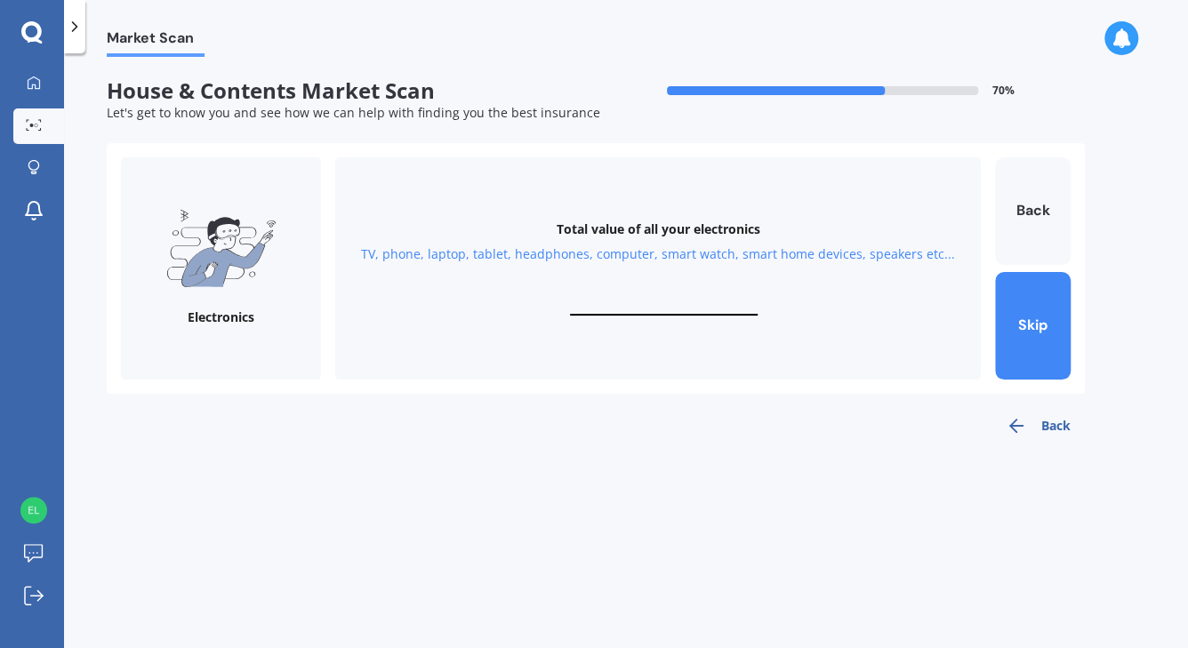
click at [671, 305] on input "text" at bounding box center [664, 307] width 188 height 17
type input "$5,000"
click at [1045, 341] on button "Next" at bounding box center [1033, 326] width 76 height 108
click at [716, 310] on input "text" at bounding box center [664, 307] width 188 height 17
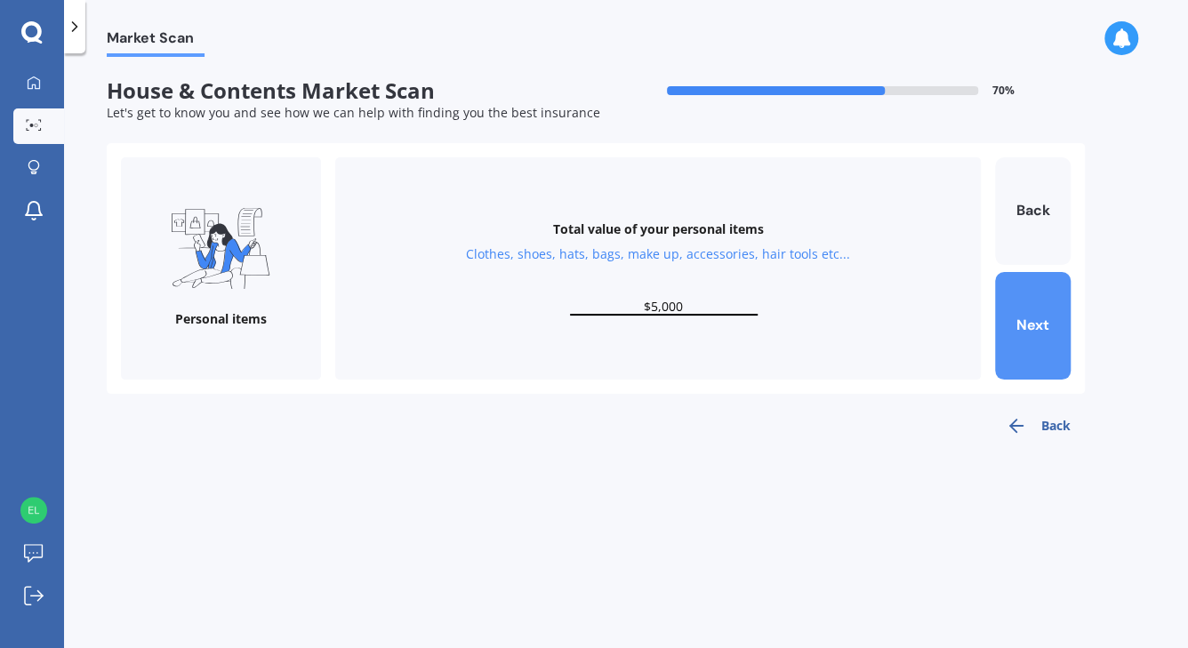
type input "$5,000"
click at [1041, 327] on button "Next" at bounding box center [1033, 326] width 76 height 108
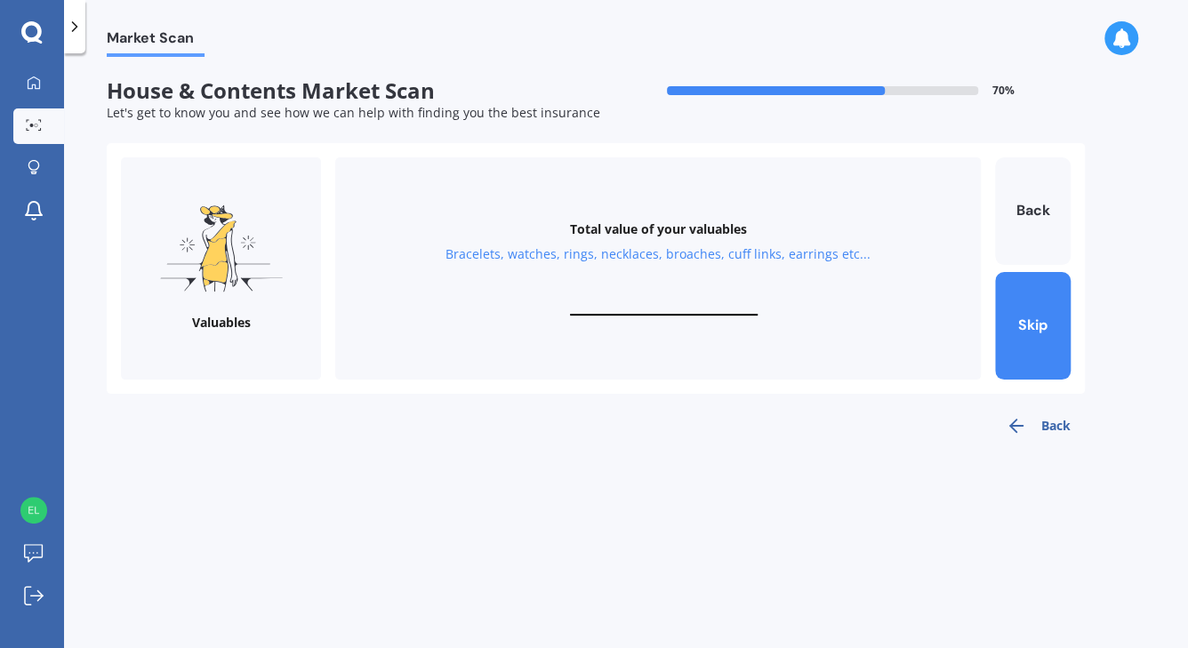
click at [709, 304] on input "text" at bounding box center [664, 307] width 188 height 17
type input "$2,000"
click at [1028, 328] on button "Next" at bounding box center [1033, 326] width 76 height 108
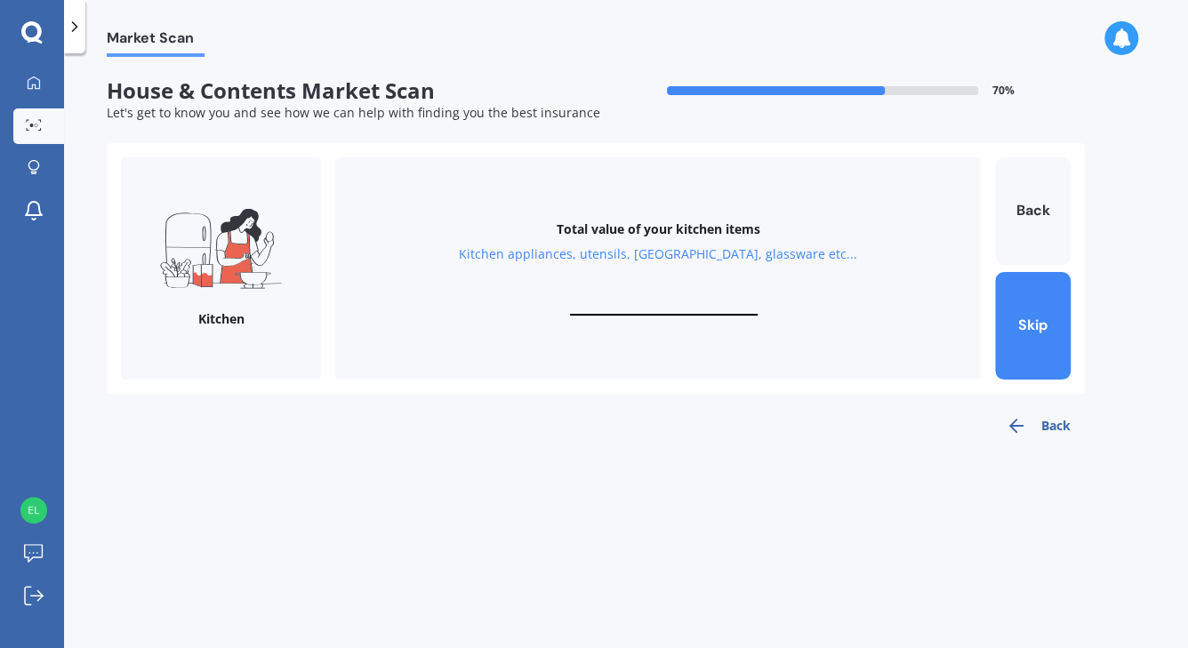
click at [691, 308] on input "text" at bounding box center [664, 307] width 188 height 17
type input "$1,000"
click at [1033, 325] on button "Next" at bounding box center [1033, 326] width 76 height 108
click at [723, 306] on input "text" at bounding box center [664, 307] width 188 height 17
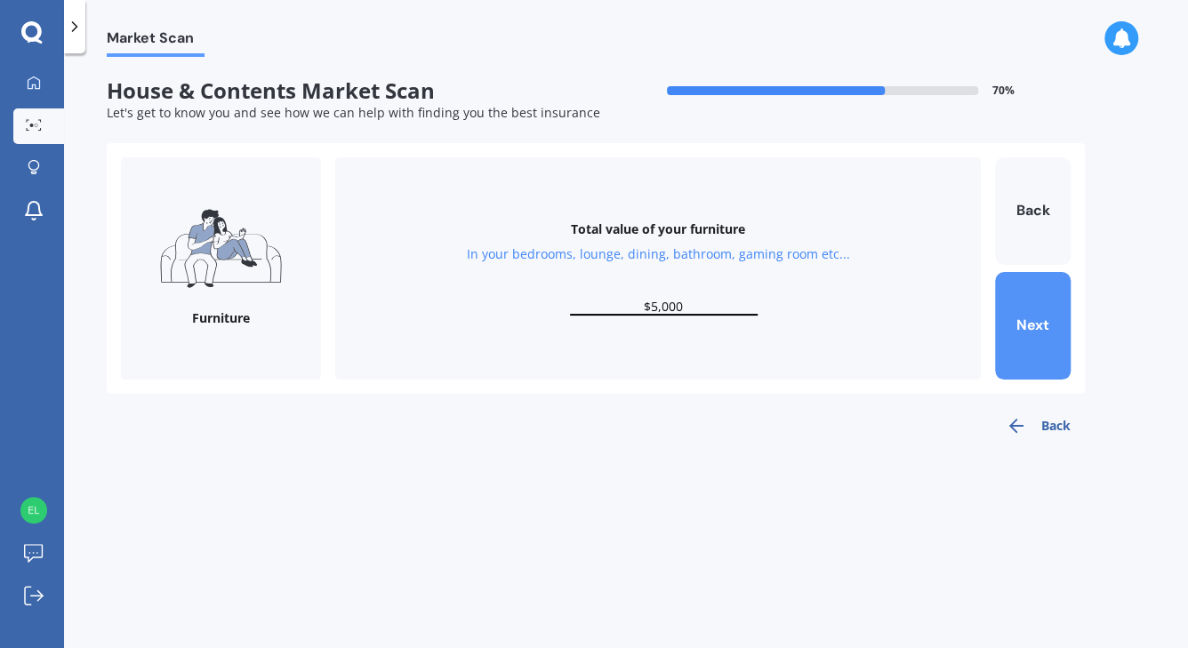
type input "$5,000"
click at [1048, 325] on button "Next" at bounding box center [1033, 326] width 76 height 108
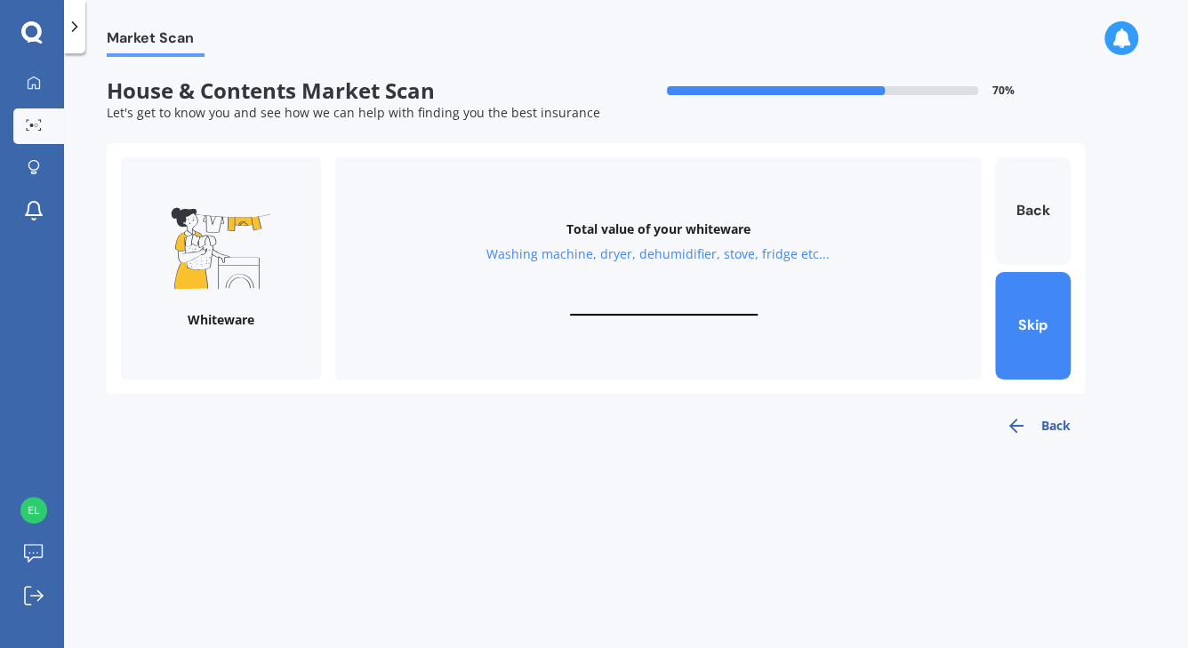
click at [689, 298] on div "Total value of your whiteware Washing machine, dryer, dehumidifier, stove, frid…" at bounding box center [658, 268] width 646 height 222
click at [690, 304] on input "text" at bounding box center [664, 307] width 188 height 17
type input "$3"
type input "$4,000"
click at [1037, 331] on button "Next" at bounding box center [1033, 326] width 76 height 108
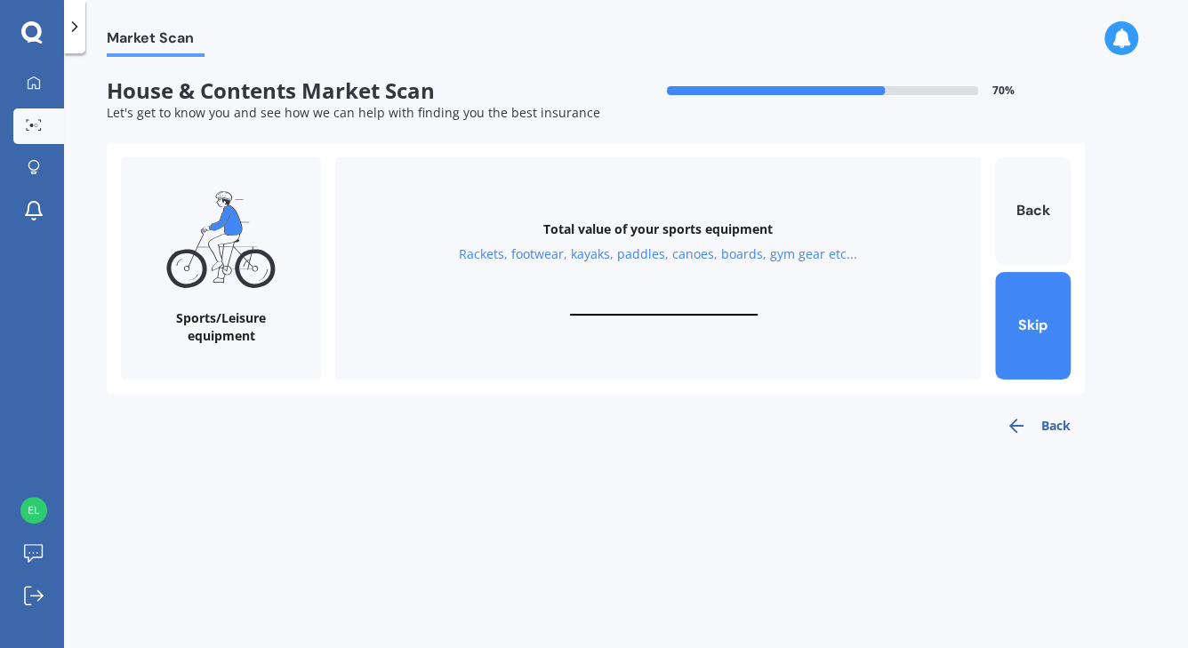
click at [701, 302] on input "text" at bounding box center [664, 307] width 188 height 17
type input "$1,000"
click at [1040, 325] on button "Next" at bounding box center [1033, 326] width 76 height 108
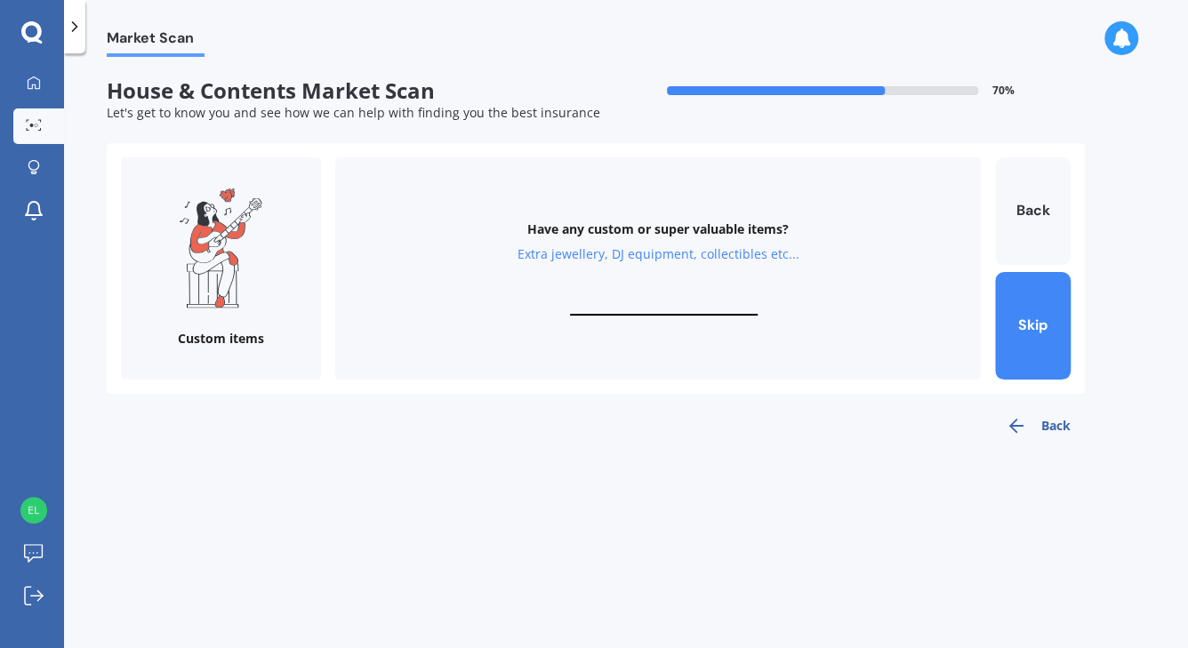
click at [716, 308] on input "text" at bounding box center [664, 307] width 188 height 17
type input "$0"
click at [840, 337] on div "Have any custom or super valuable items? Extra jewellery, DJ equipment, collect…" at bounding box center [658, 268] width 646 height 222
click at [1032, 343] on button "Skip" at bounding box center [1033, 326] width 76 height 108
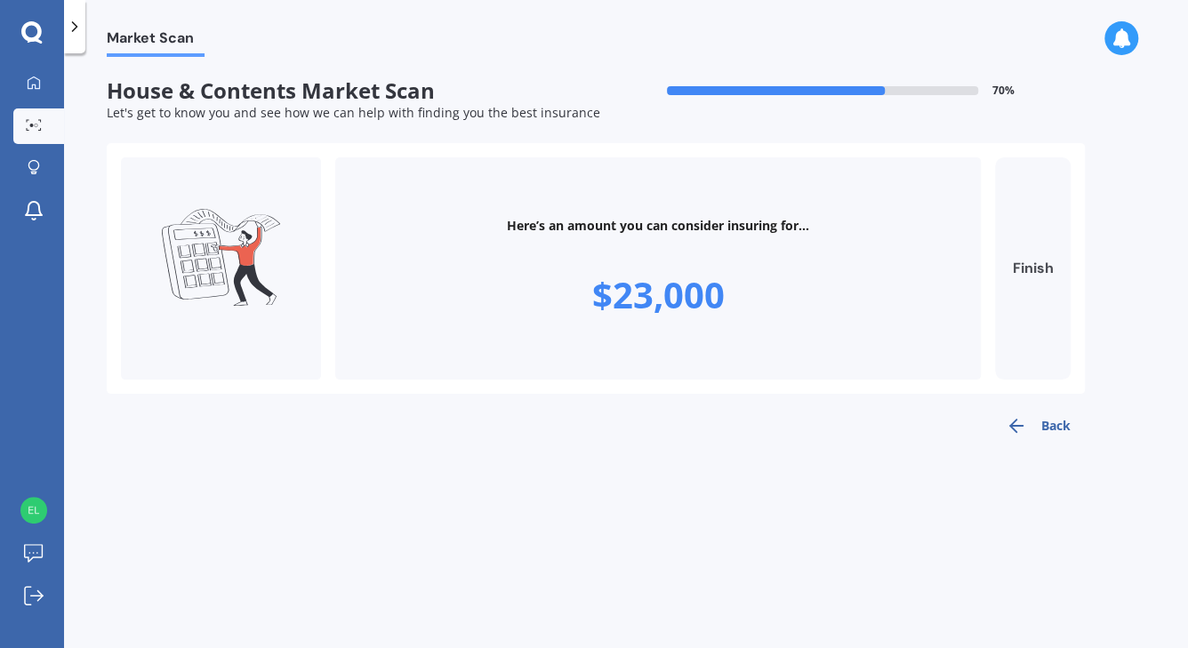
click at [1034, 270] on button "Finish" at bounding box center [1033, 268] width 76 height 222
type input "$23,000"
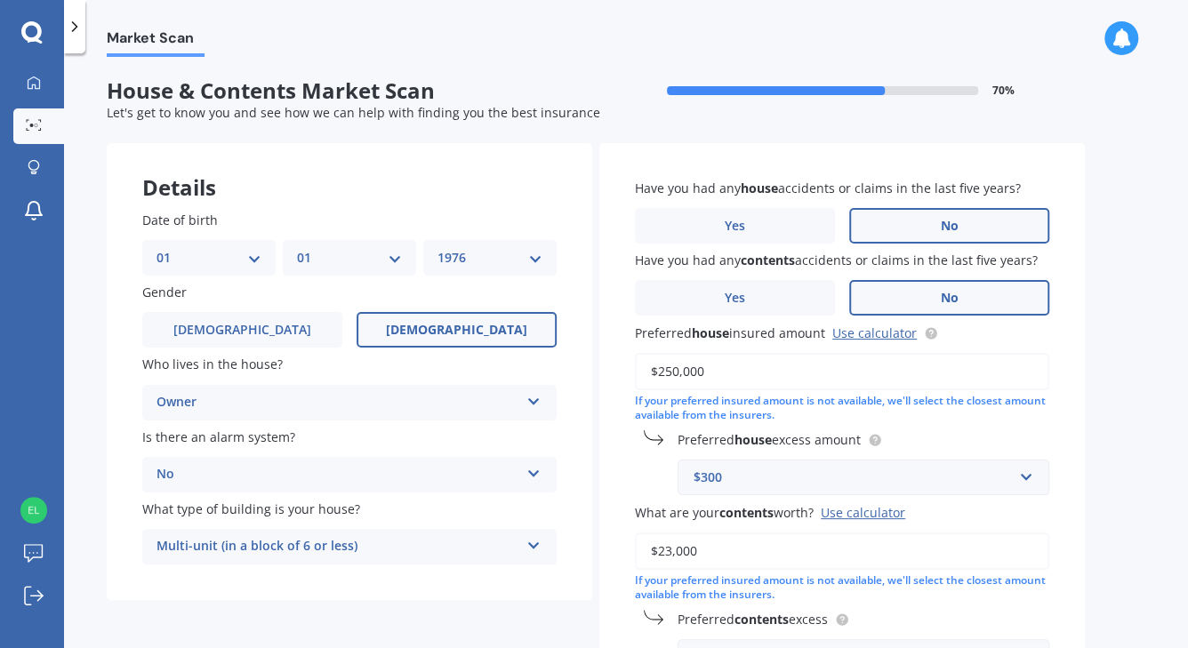
scroll to position [160, 0]
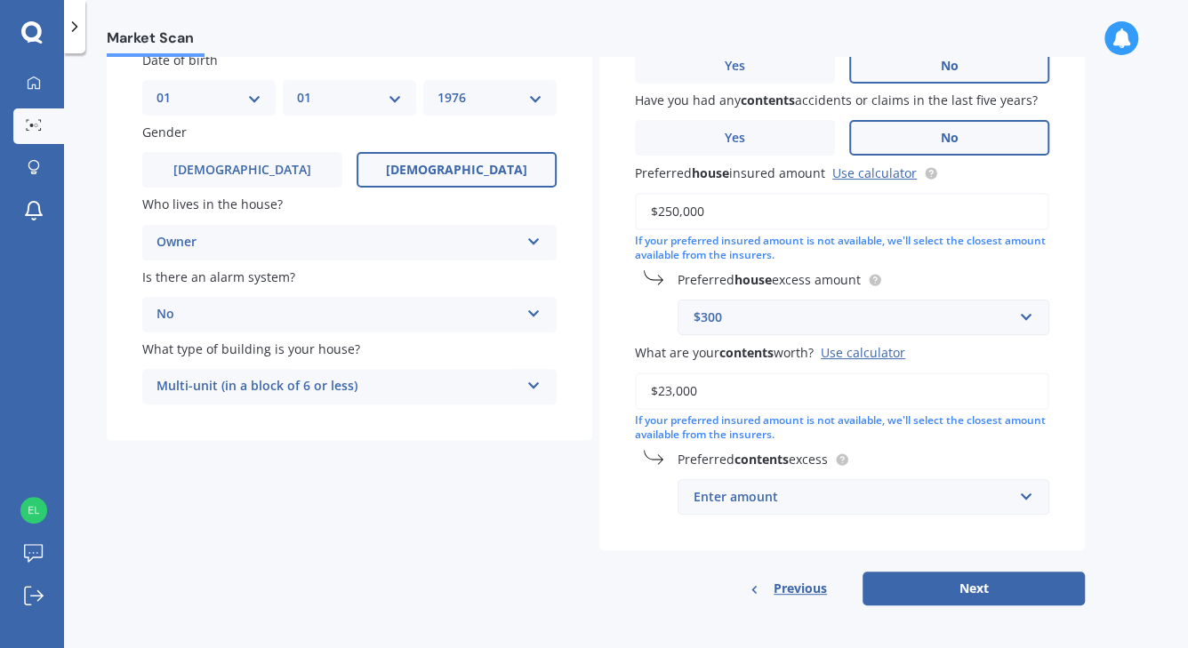
click at [999, 501] on div "Enter amount" at bounding box center [853, 497] width 318 height 20
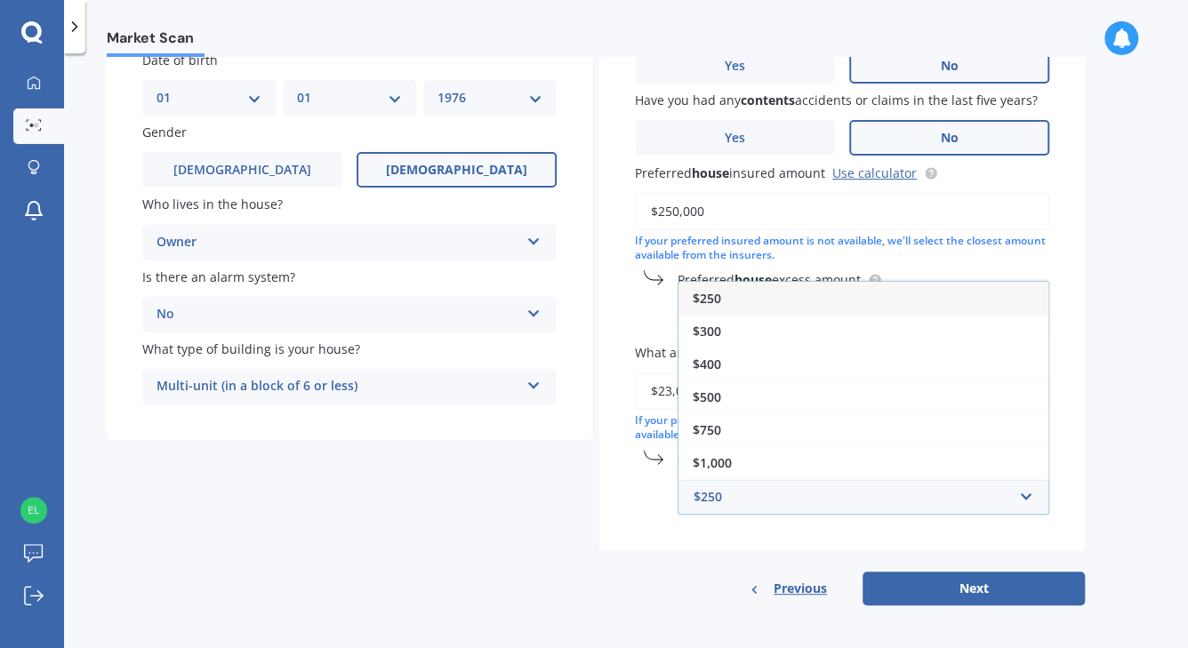
click at [885, 298] on div "$250" at bounding box center [864, 298] width 370 height 33
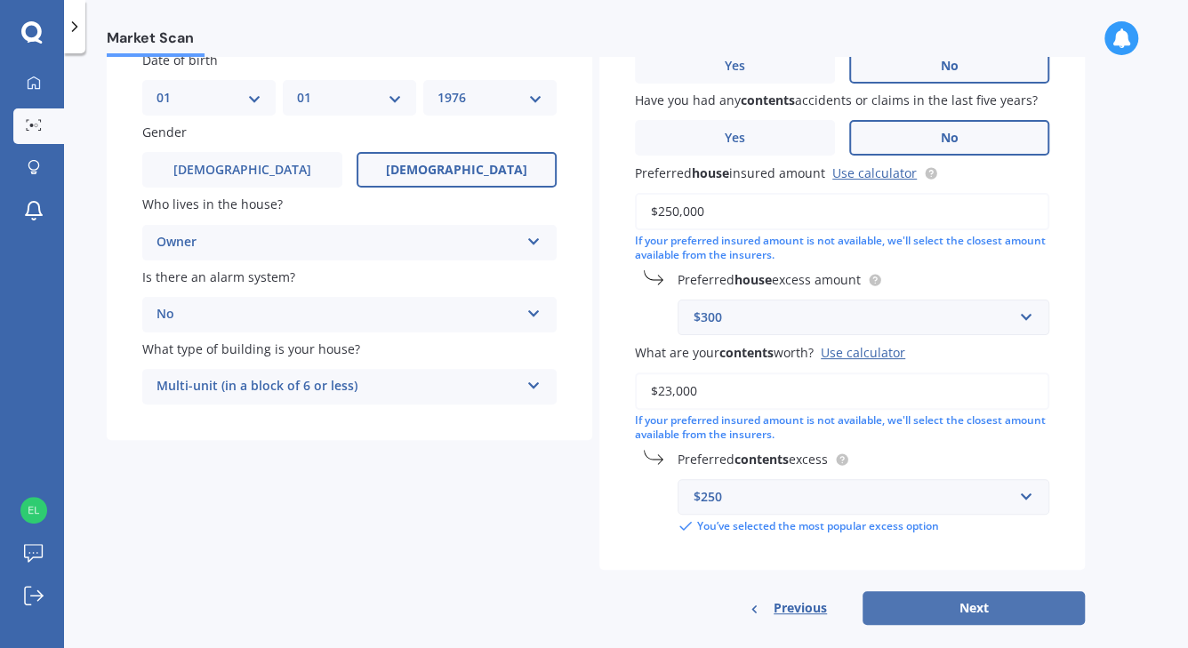
click at [964, 597] on button "Next" at bounding box center [974, 608] width 222 height 34
select select "01"
select select "1976"
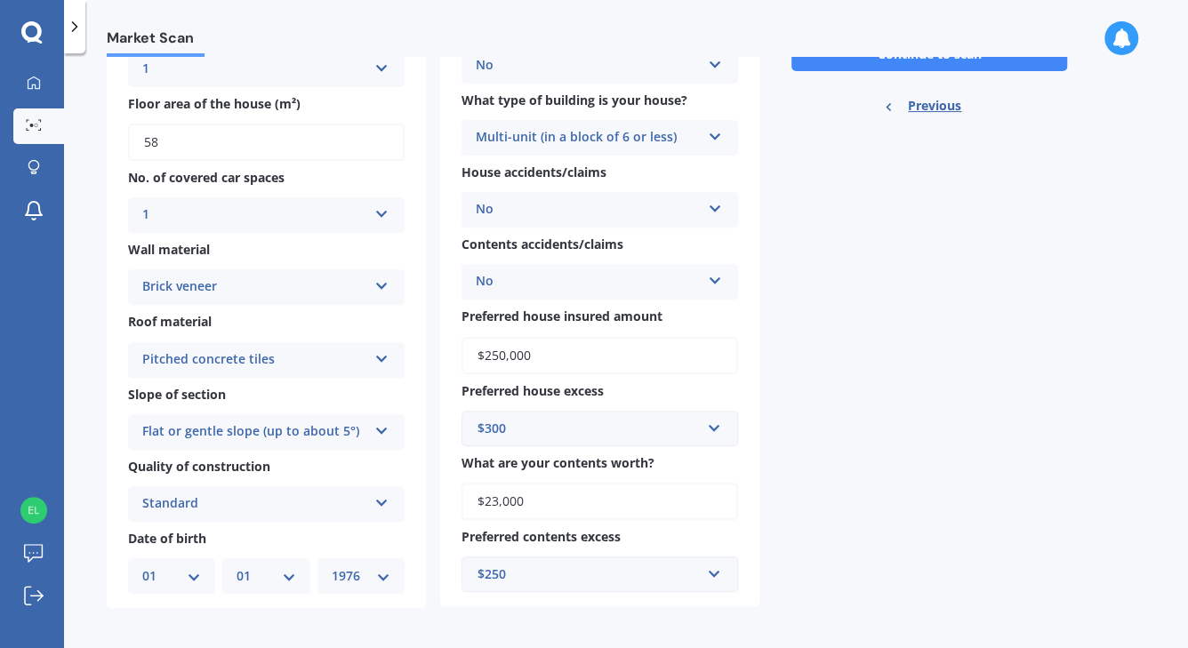
scroll to position [0, 0]
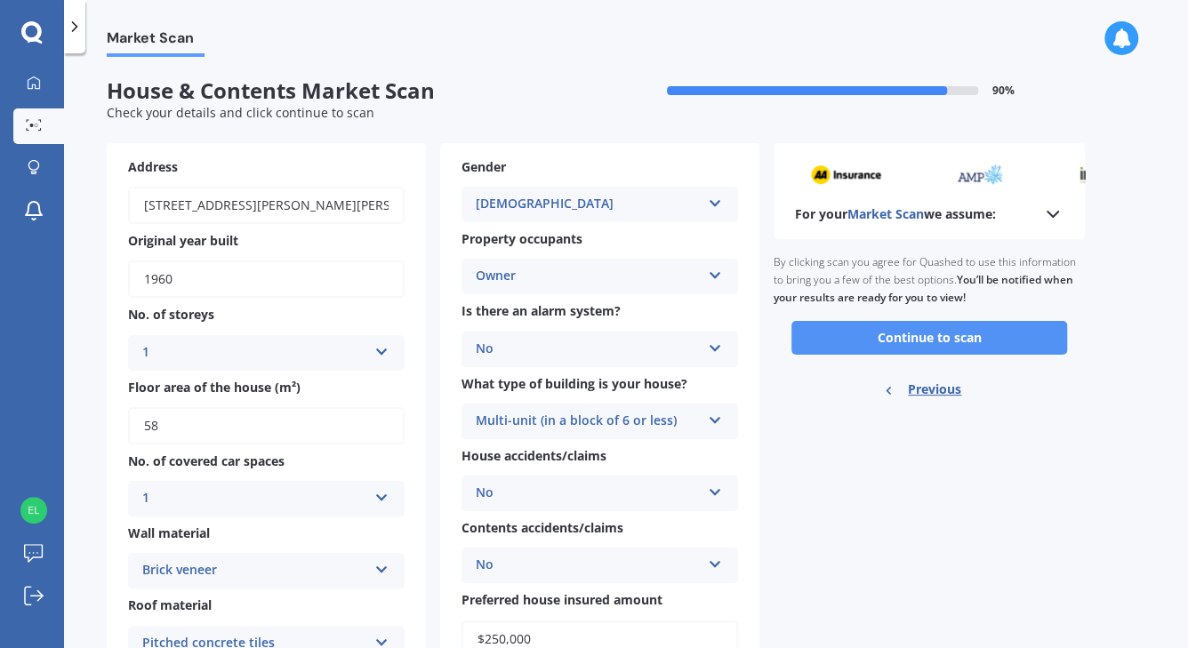
click at [949, 339] on button "Continue to scan" at bounding box center [929, 338] width 276 height 34
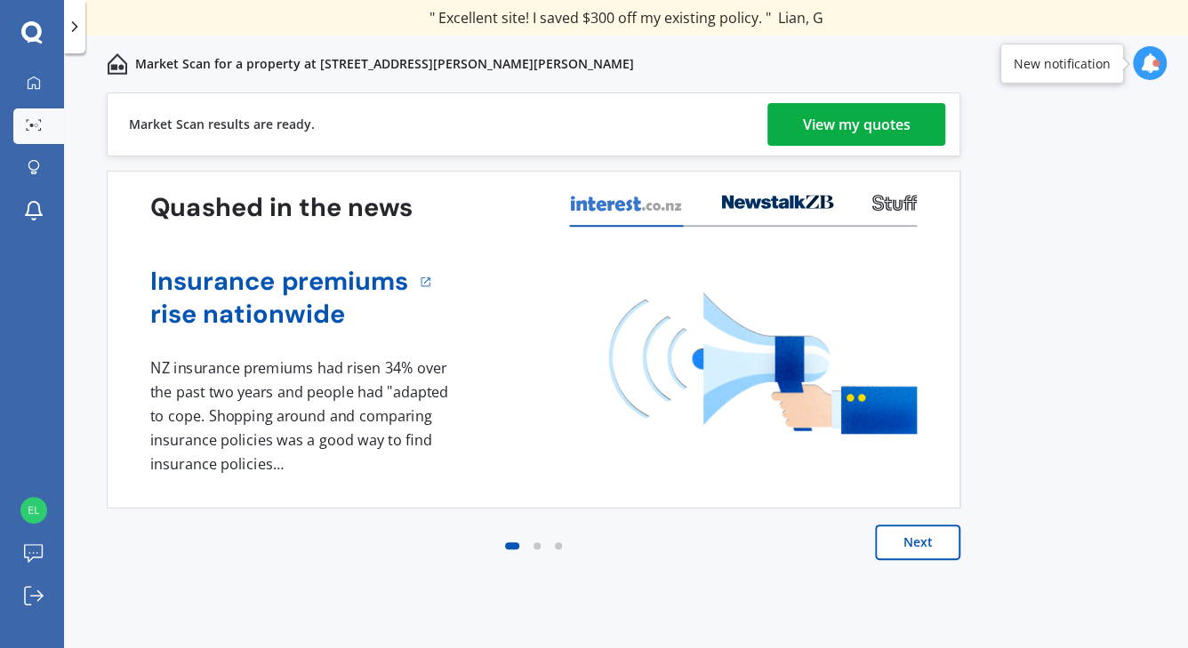
click at [856, 134] on div "View my quotes" at bounding box center [857, 124] width 108 height 43
